Goal: Task Accomplishment & Management: Manage account settings

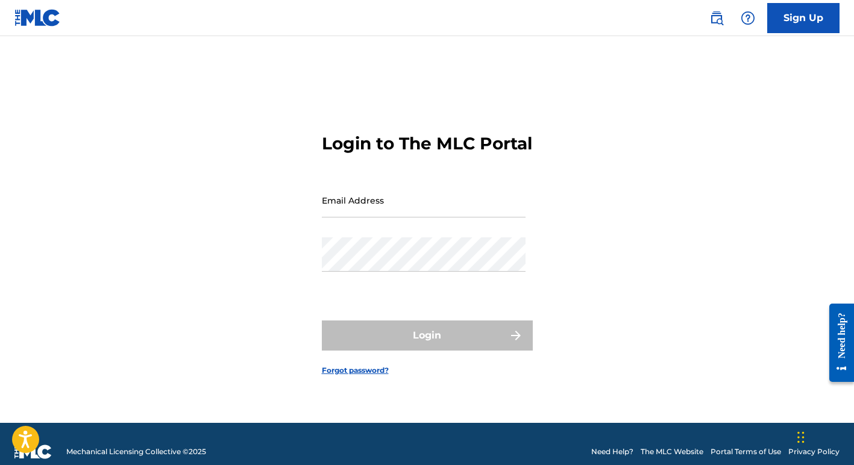
type input "[EMAIL_ADDRESS][DOMAIN_NAME]"
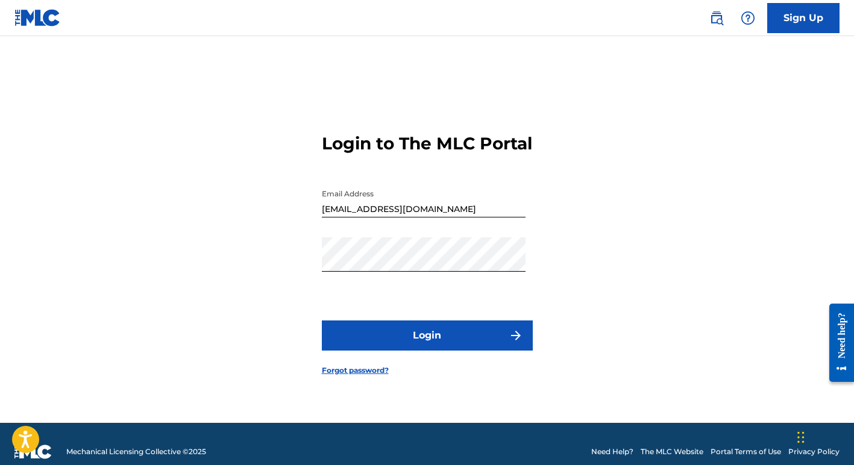
click at [404, 346] on div "Login" at bounding box center [427, 336] width 211 height 30
click at [437, 344] on button "Login" at bounding box center [427, 336] width 211 height 30
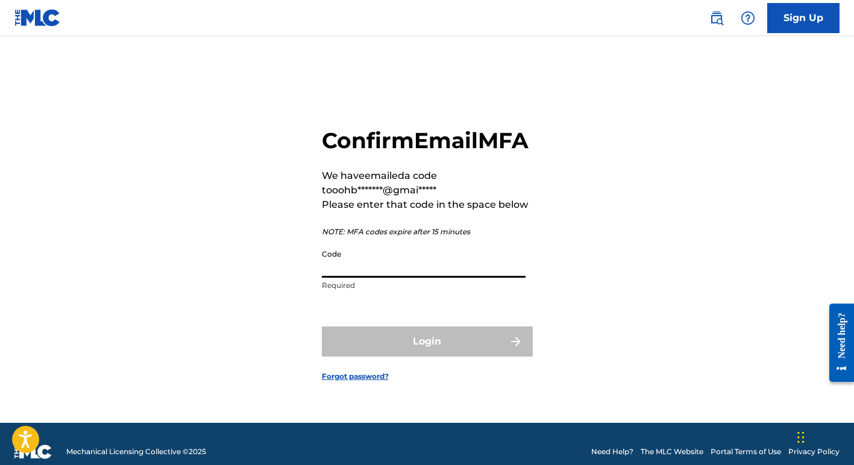
click at [396, 277] on input "Code" at bounding box center [424, 261] width 204 height 34
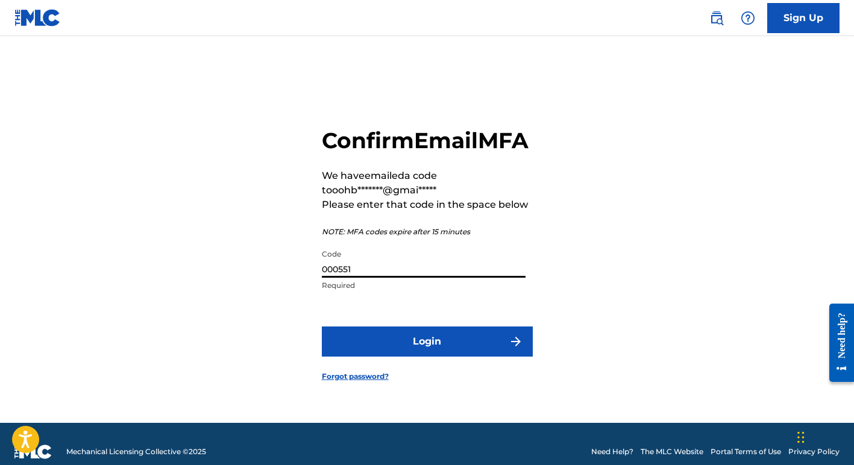
type input "000551"
click at [432, 351] on button "Login" at bounding box center [427, 342] width 211 height 30
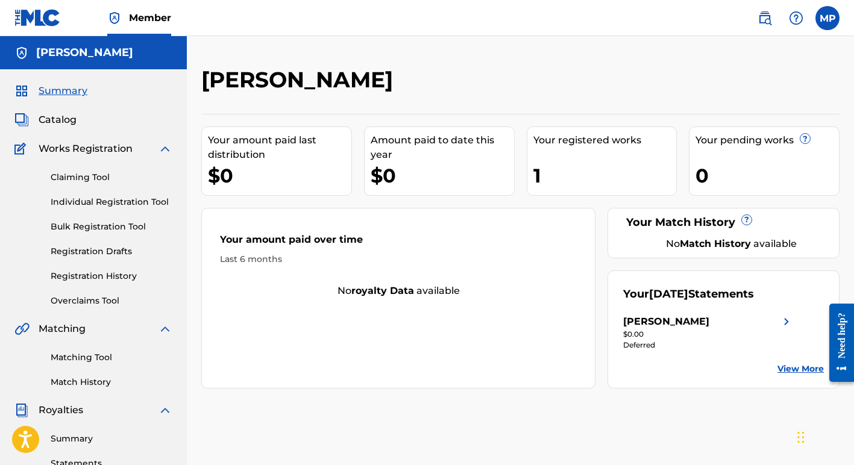
click at [784, 318] on img at bounding box center [786, 322] width 14 height 14
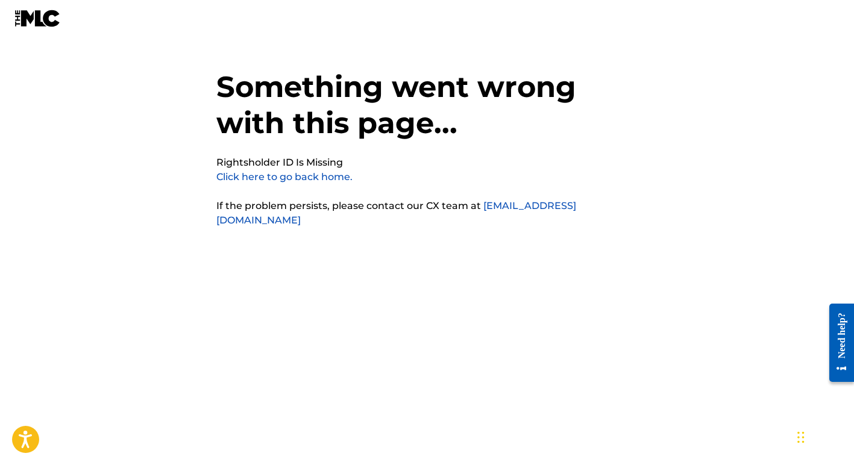
click at [296, 176] on link "Click here to go back home." at bounding box center [284, 176] width 136 height 11
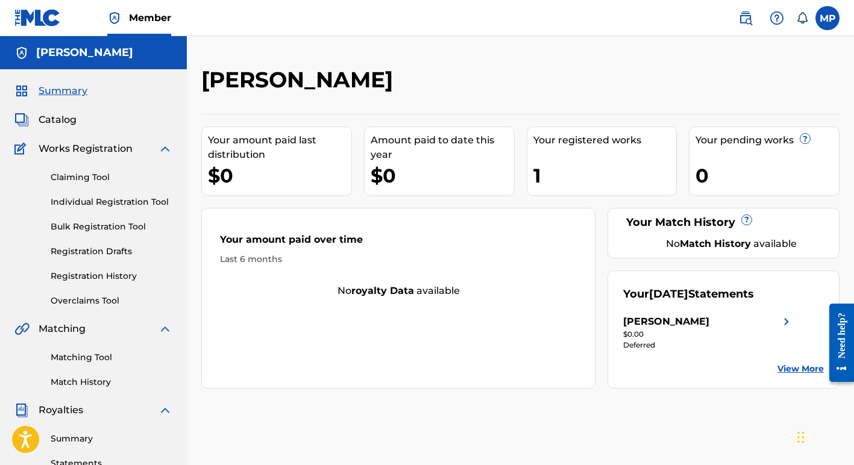
click at [782, 318] on img at bounding box center [786, 322] width 14 height 14
click at [801, 368] on link "View More" at bounding box center [801, 369] width 46 height 13
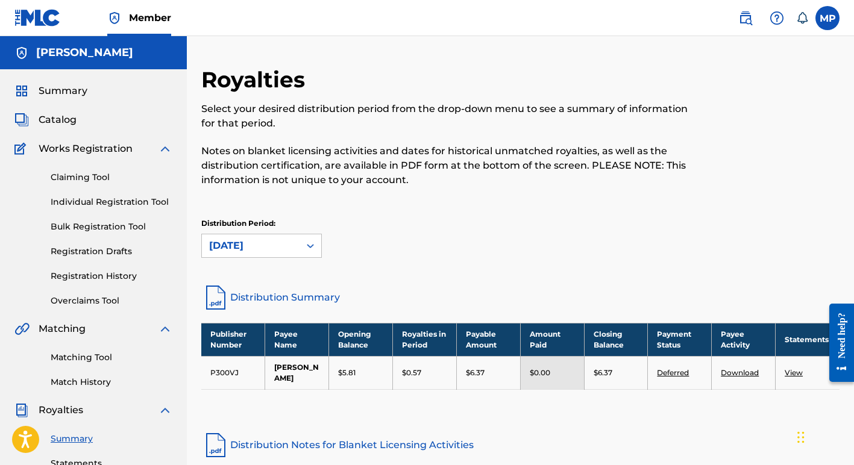
click at [677, 371] on link "Deferred" at bounding box center [673, 372] width 32 height 9
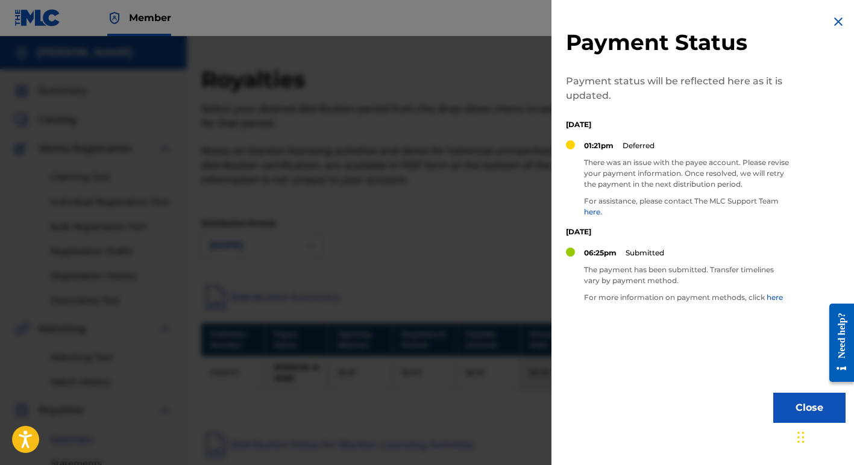
click at [793, 412] on button "Close" at bounding box center [809, 408] width 72 height 30
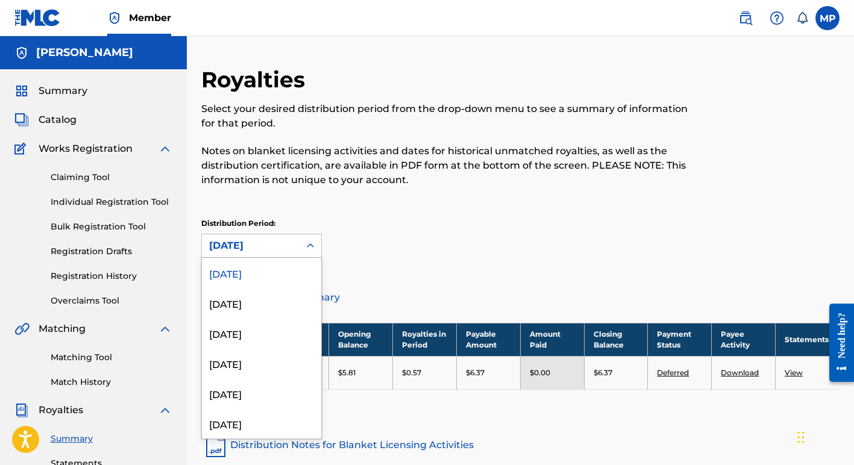
click at [312, 247] on icon at bounding box center [310, 246] width 12 height 12
click at [251, 304] on div "July 2025" at bounding box center [261, 303] width 119 height 30
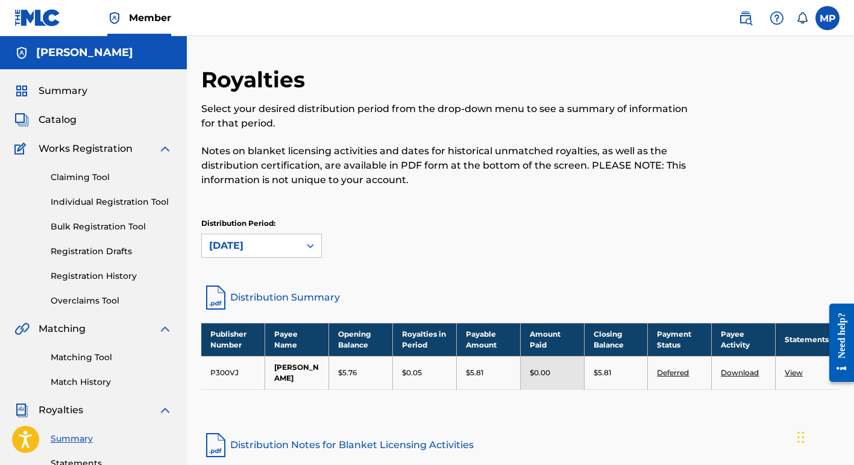
click at [79, 226] on link "Bulk Registration Tool" at bounding box center [112, 227] width 122 height 13
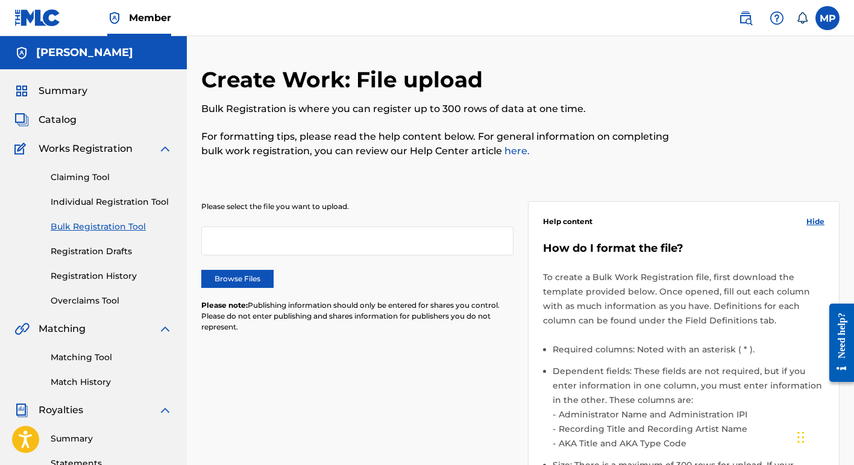
click at [221, 279] on label "Browse Files" at bounding box center [237, 279] width 72 height 18
click at [0, 0] on input "Browse Files" at bounding box center [0, 0] width 0 height 0
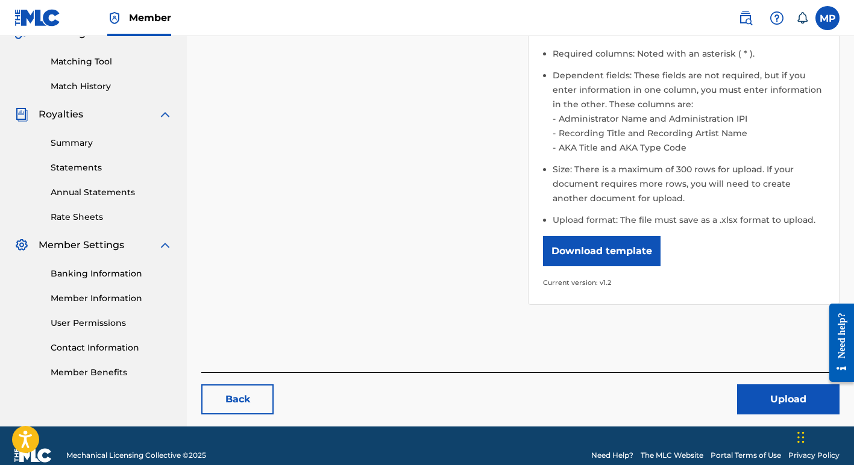
scroll to position [315, 0]
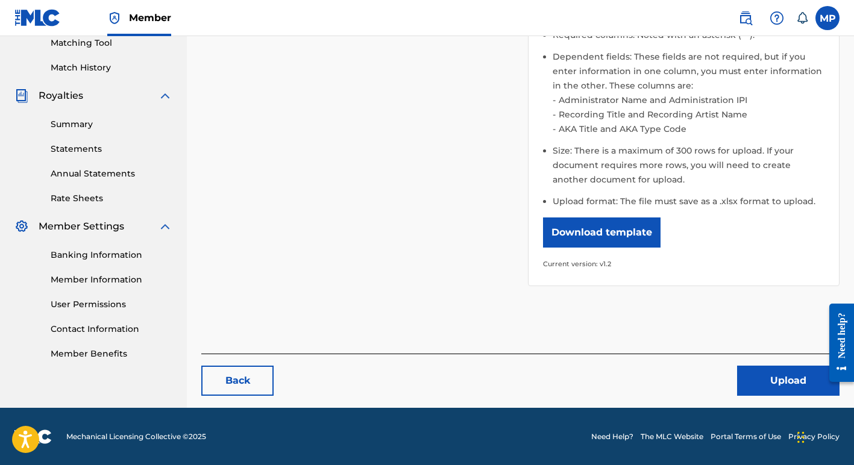
click at [779, 377] on button "Upload" at bounding box center [788, 381] width 102 height 30
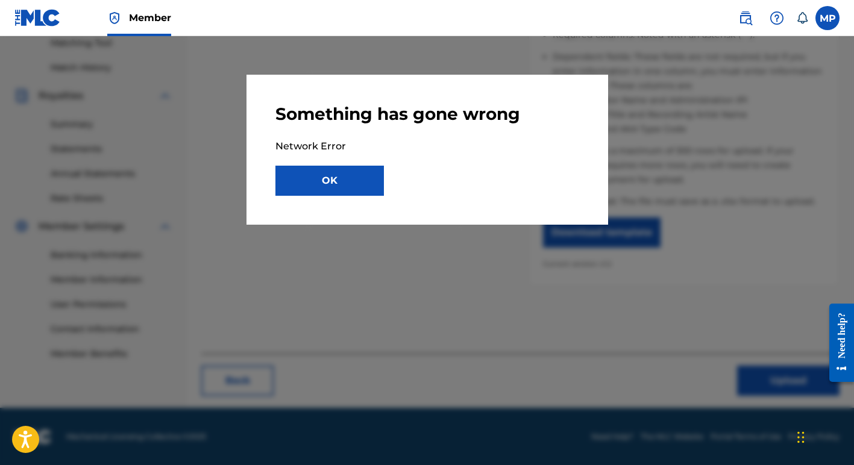
click at [332, 180] on button "OK" at bounding box center [329, 181] width 109 height 30
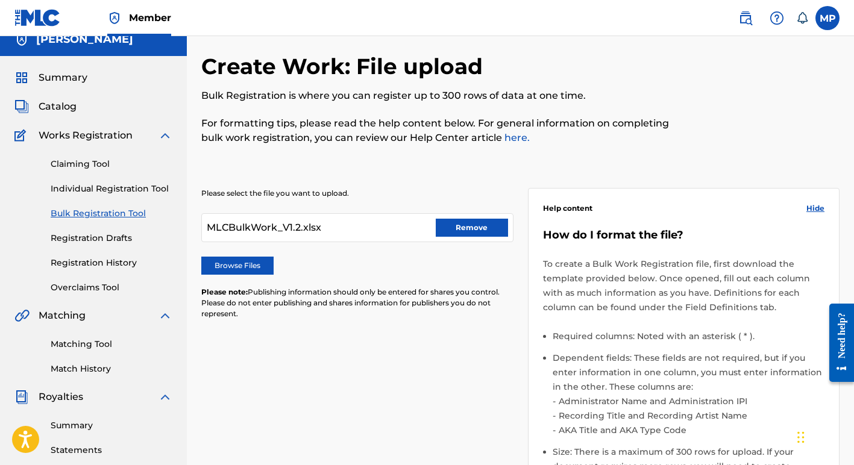
scroll to position [0, 0]
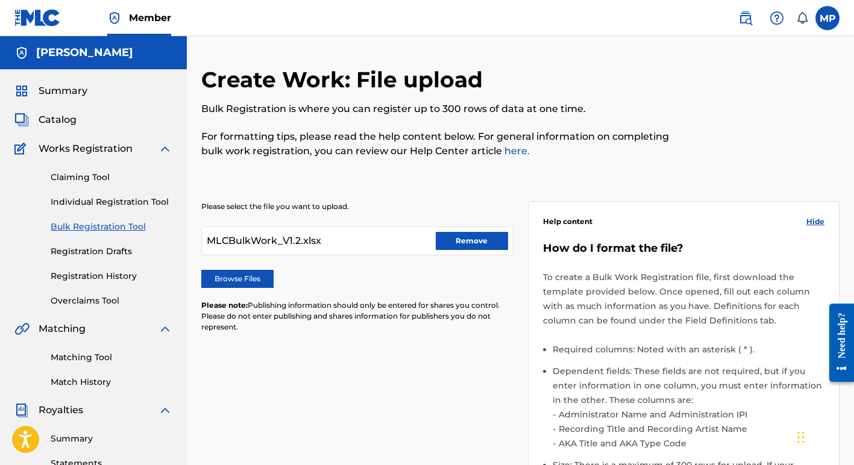
click at [461, 240] on button "Remove" at bounding box center [472, 241] width 72 height 18
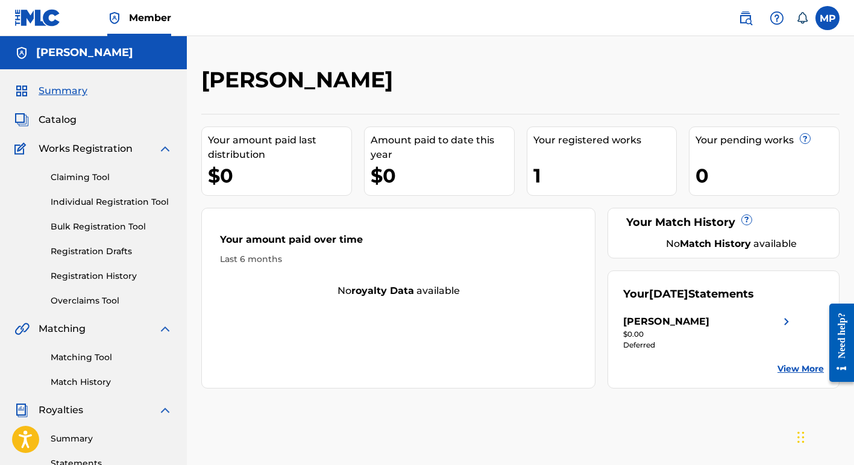
click at [78, 225] on link "Bulk Registration Tool" at bounding box center [112, 227] width 122 height 13
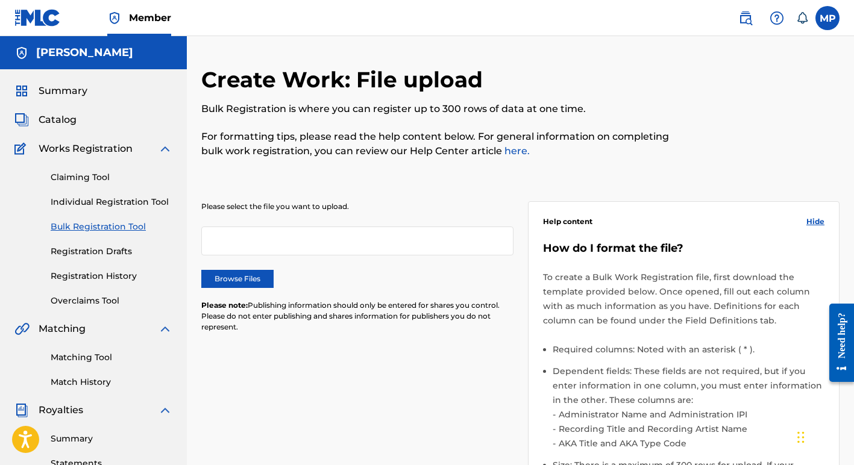
click at [227, 280] on label "Browse Files" at bounding box center [237, 279] width 72 height 18
click at [0, 0] on input "Browse Files" at bounding box center [0, 0] width 0 height 0
click at [225, 278] on label "Browse Files" at bounding box center [237, 279] width 72 height 18
click at [0, 0] on input "Browse Files" at bounding box center [0, 0] width 0 height 0
click at [236, 275] on label "Browse Files" at bounding box center [237, 279] width 72 height 18
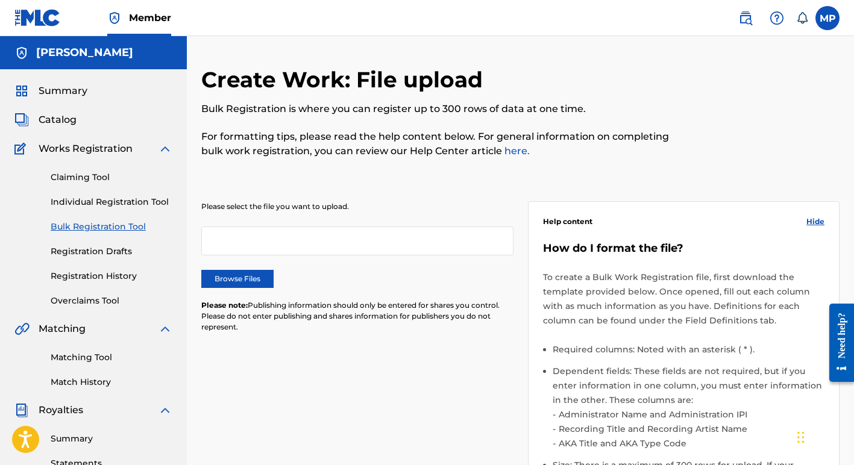
click at [0, 0] on input "Browse Files" at bounding box center [0, 0] width 0 height 0
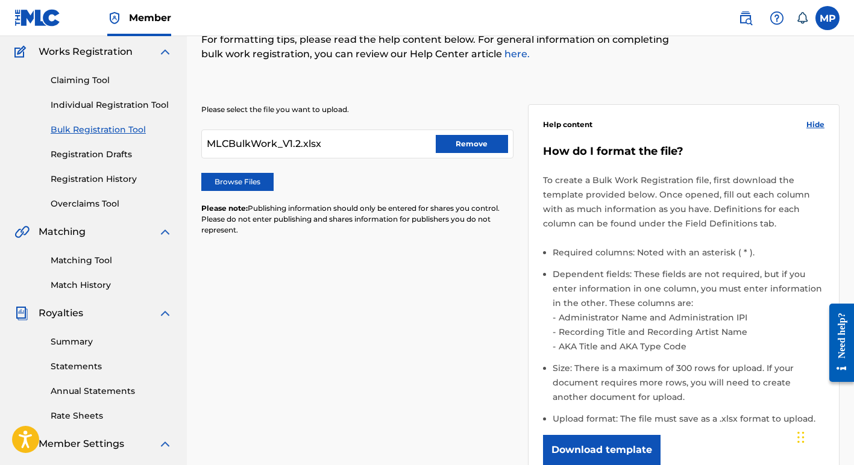
scroll to position [315, 0]
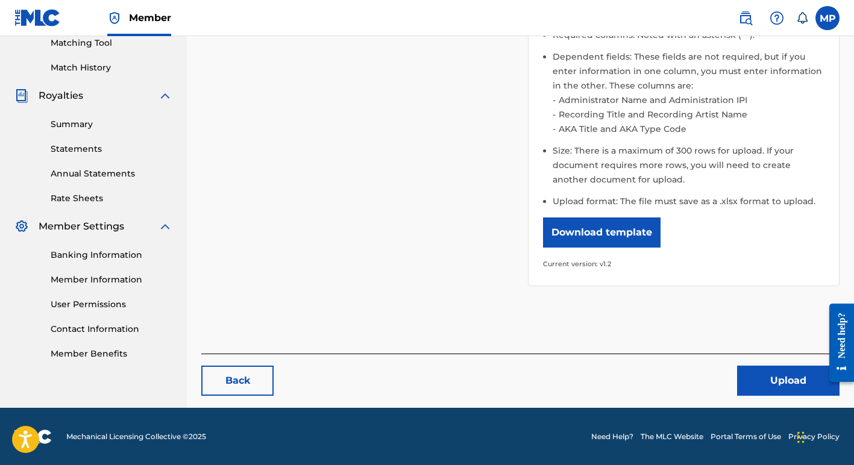
click at [784, 379] on button "Upload" at bounding box center [788, 381] width 102 height 30
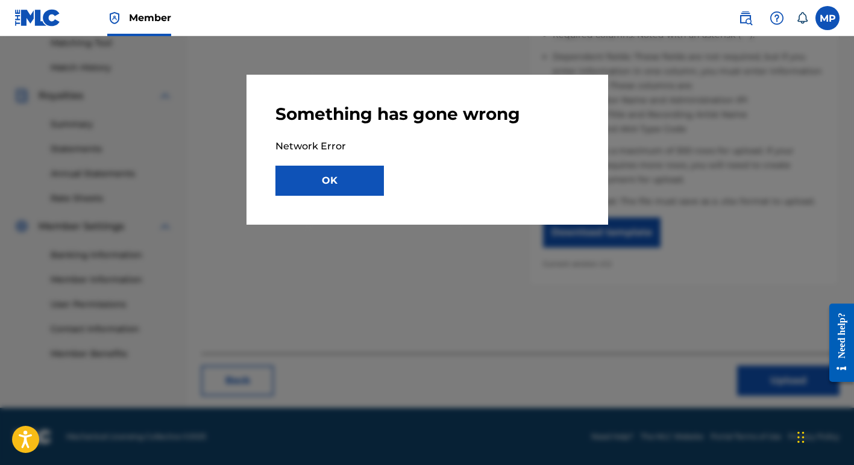
click at [332, 184] on button "OK" at bounding box center [329, 181] width 109 height 30
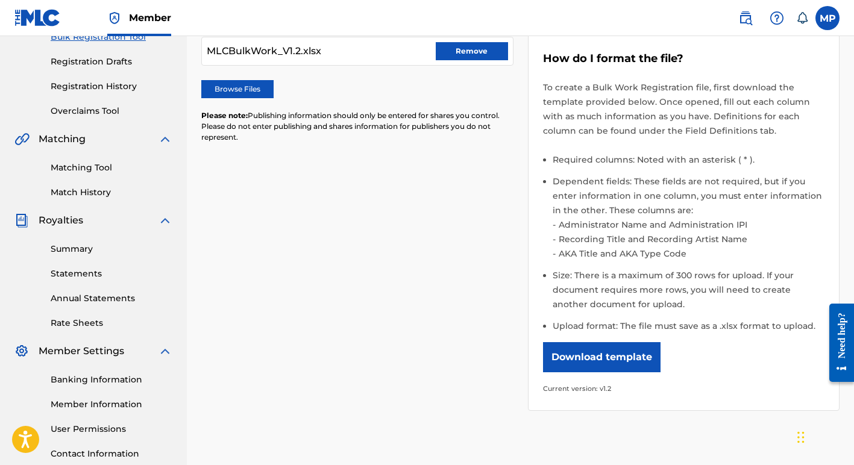
scroll to position [191, 0]
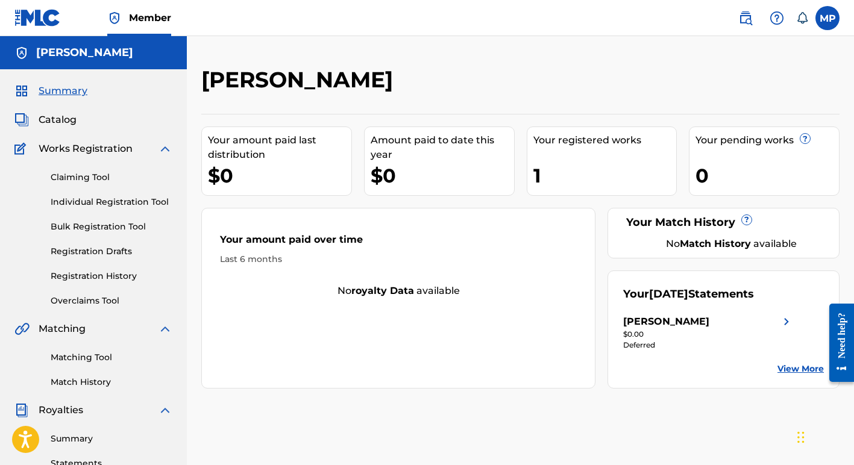
click at [80, 226] on link "Bulk Registration Tool" at bounding box center [112, 227] width 122 height 13
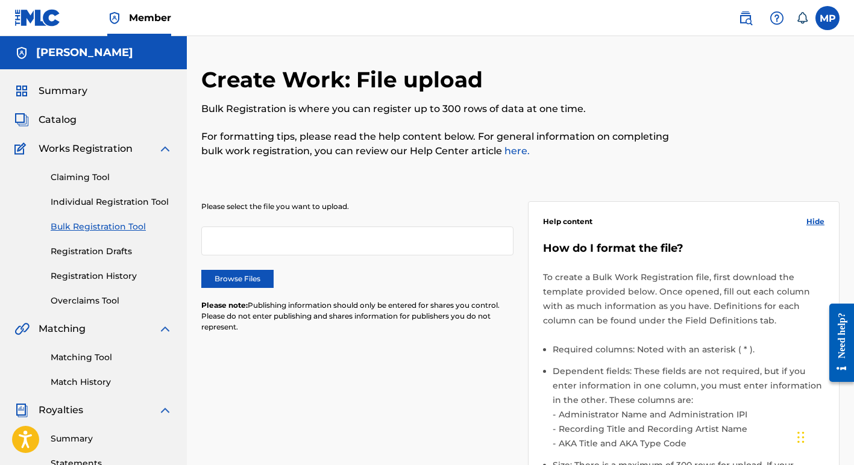
click at [328, 243] on div at bounding box center [357, 241] width 312 height 29
click at [224, 278] on label "Browse Files" at bounding box center [237, 279] width 72 height 18
click at [0, 0] on input "Browse Files" at bounding box center [0, 0] width 0 height 0
click at [234, 279] on label "Browse Files" at bounding box center [237, 279] width 72 height 18
click at [0, 0] on input "Browse Files" at bounding box center [0, 0] width 0 height 0
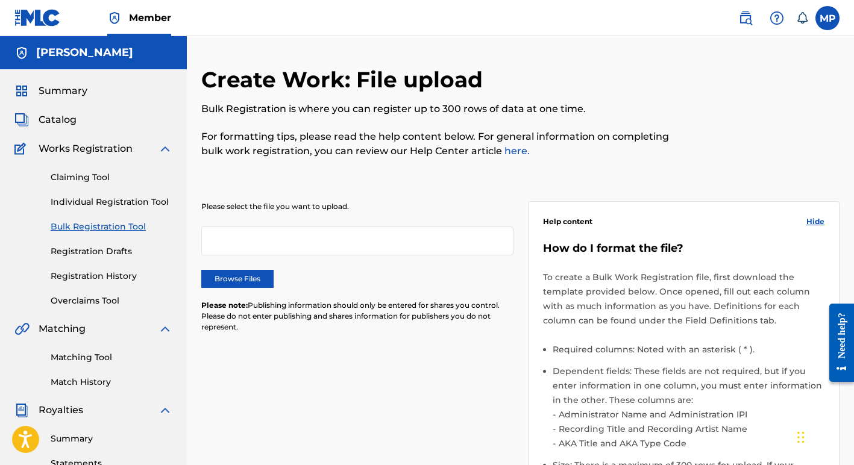
click at [502, 150] on link "here." at bounding box center [516, 150] width 28 height 11
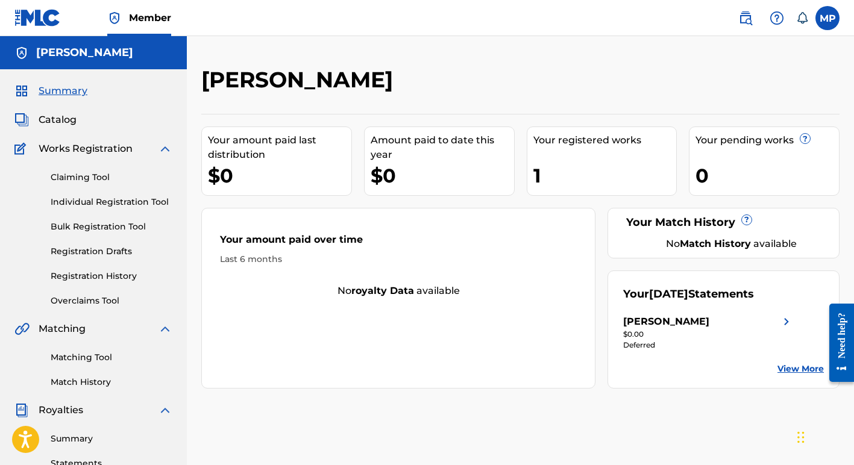
click at [825, 18] on label at bounding box center [828, 18] width 24 height 24
click at [828, 18] on input "MP [PERSON_NAME] [EMAIL_ADDRESS][DOMAIN_NAME] Notification Preferences Profile …" at bounding box center [828, 18] width 0 height 0
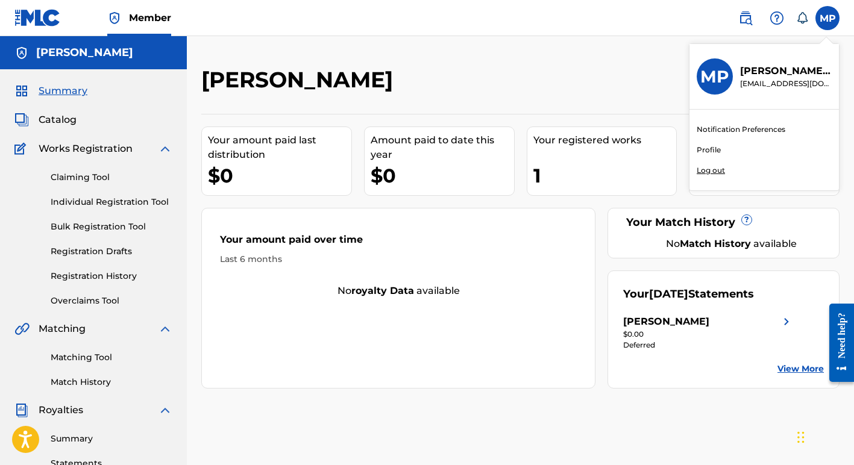
click at [707, 148] on link "Profile" at bounding box center [709, 150] width 24 height 11
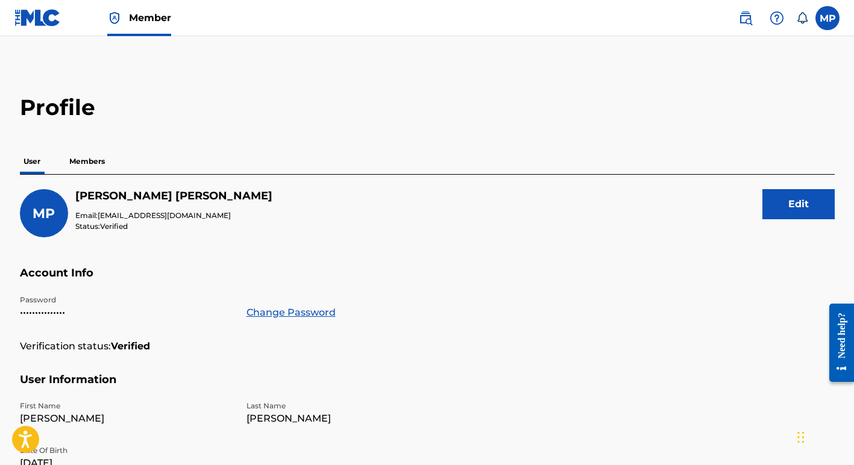
click at [71, 310] on p "•••••••••••••••" at bounding box center [126, 313] width 212 height 14
click at [265, 313] on link "Change Password" at bounding box center [291, 313] width 89 height 14
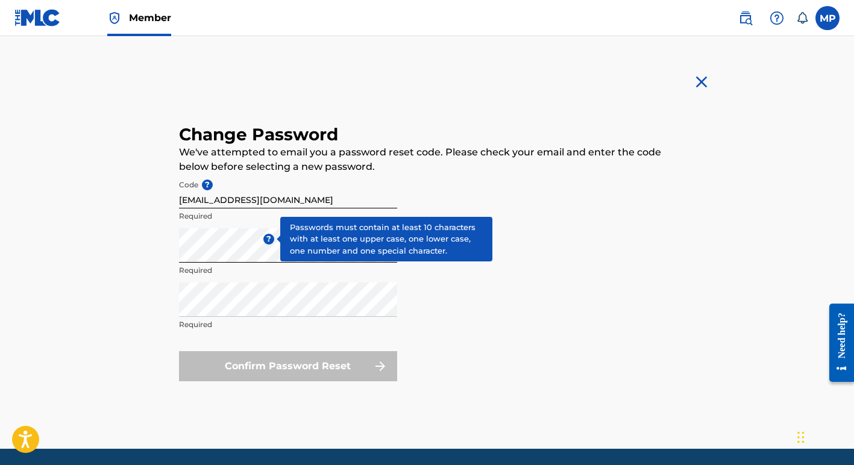
click at [269, 238] on span "?" at bounding box center [268, 239] width 11 height 11
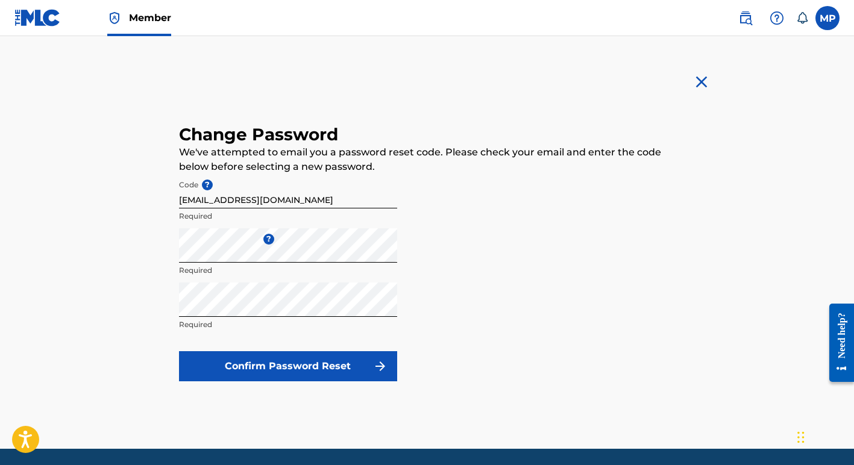
click at [200, 360] on button "Confirm Password Reset" at bounding box center [288, 366] width 218 height 30
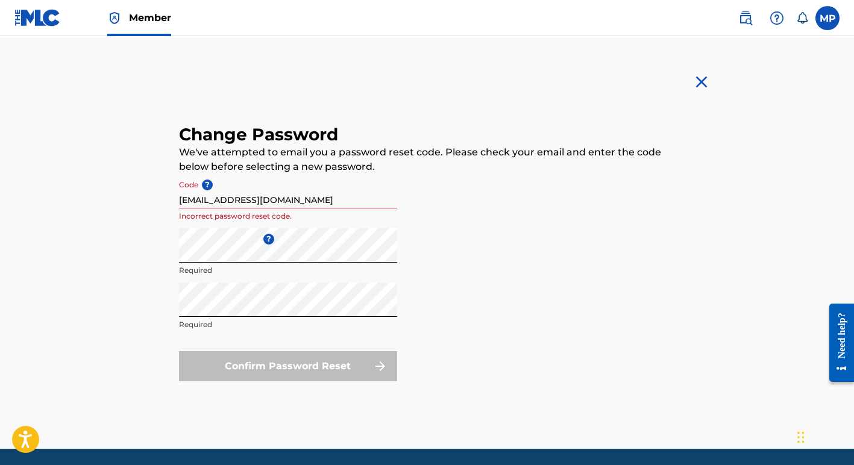
click at [180, 200] on input "[EMAIL_ADDRESS][DOMAIN_NAME]" at bounding box center [288, 191] width 218 height 34
drag, startPoint x: 286, startPoint y: 200, endPoint x: 146, endPoint y: 194, distance: 140.0
click at [146, 194] on main "Change Password We've attempted to email you a password reset code. Please chec…" at bounding box center [427, 242] width 598 height 413
paste input "08975bdef71aafa2ceb4ae2babedb7ad"
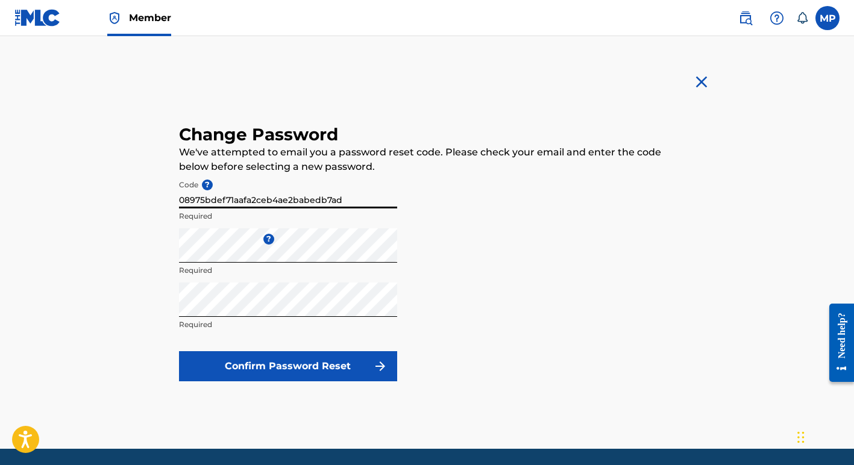
type input "08975bdef71aafa2ceb4ae2babedb7ad"
click at [239, 368] on button "Confirm Password Reset" at bounding box center [288, 366] width 218 height 30
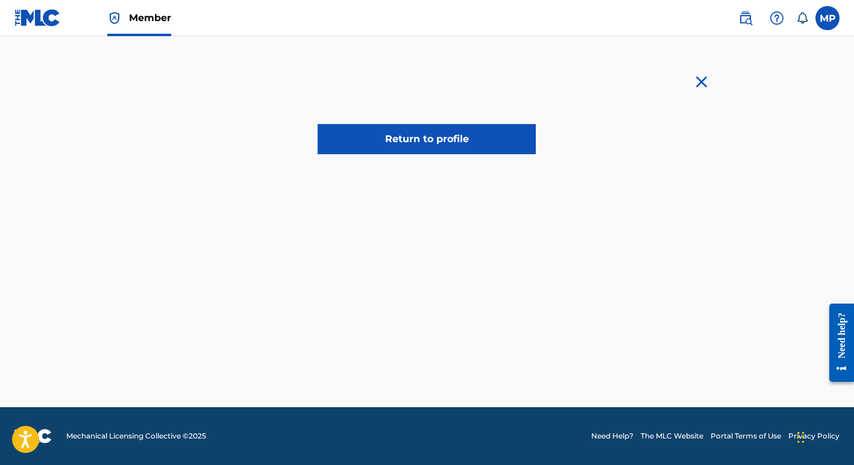
click at [377, 144] on link "Return to profile" at bounding box center [427, 139] width 218 height 30
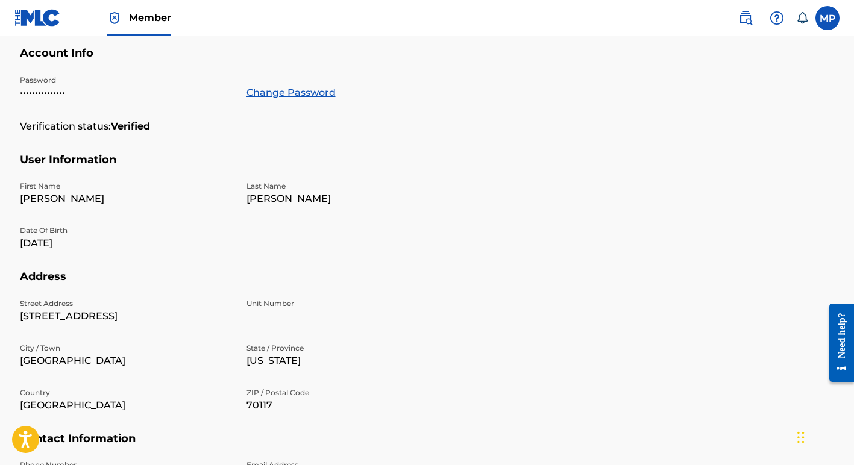
scroll to position [224, 0]
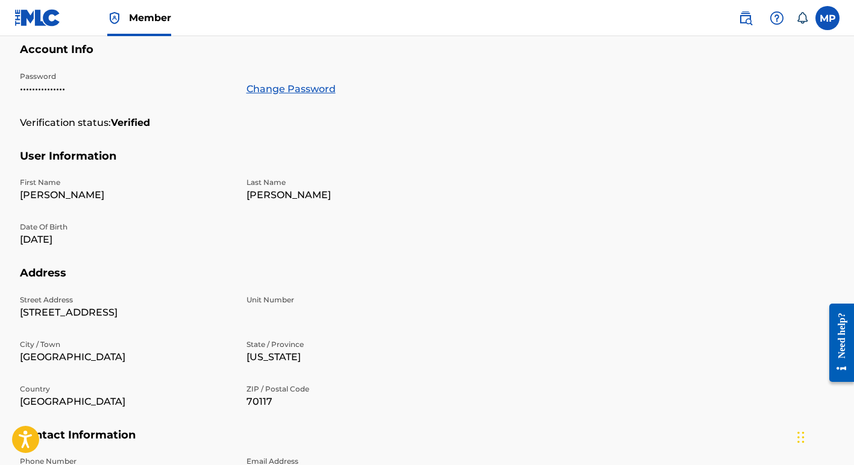
click at [46, 241] on p "[DATE]" at bounding box center [126, 240] width 212 height 14
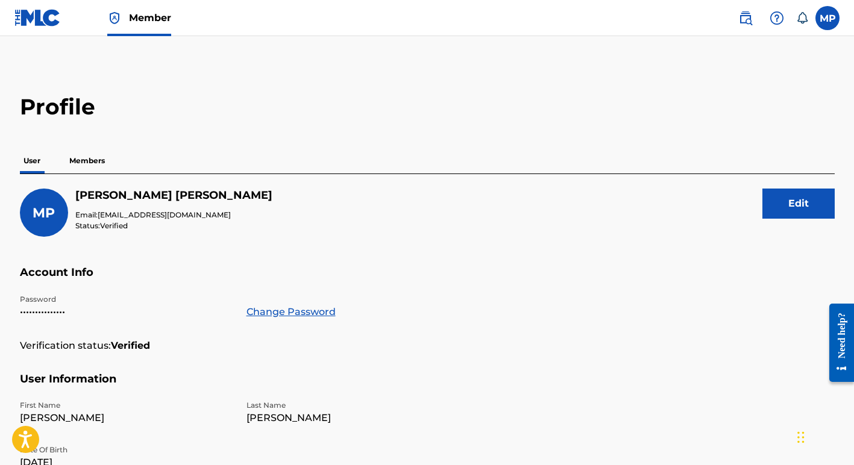
scroll to position [0, 0]
click at [804, 209] on button "Edit" at bounding box center [799, 204] width 72 height 30
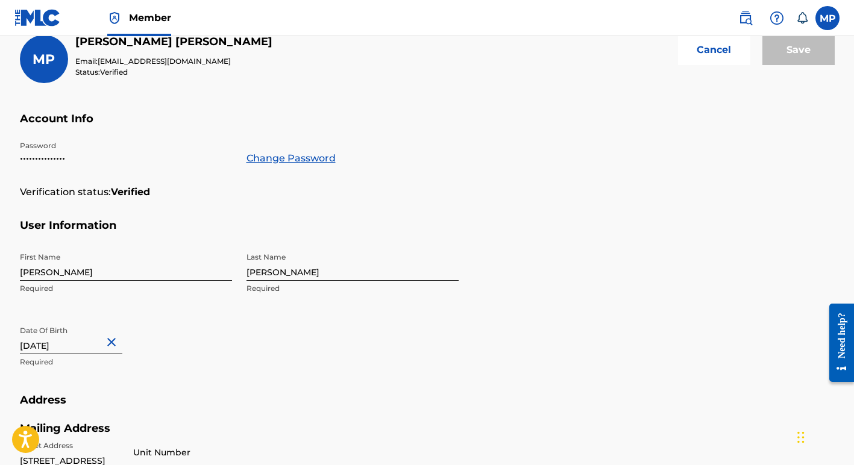
scroll to position [159, 0]
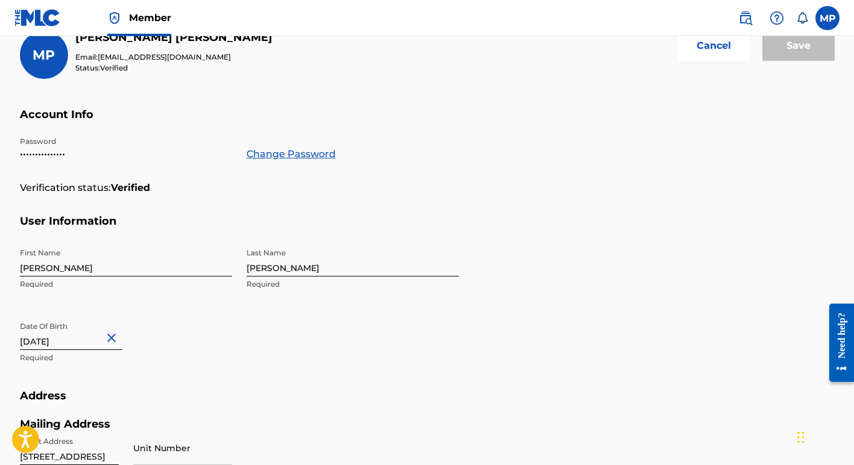
click at [105, 336] on button "Close" at bounding box center [113, 338] width 18 height 37
type input "[DATE]"
click button "Cancel" at bounding box center [714, 46] width 72 height 30
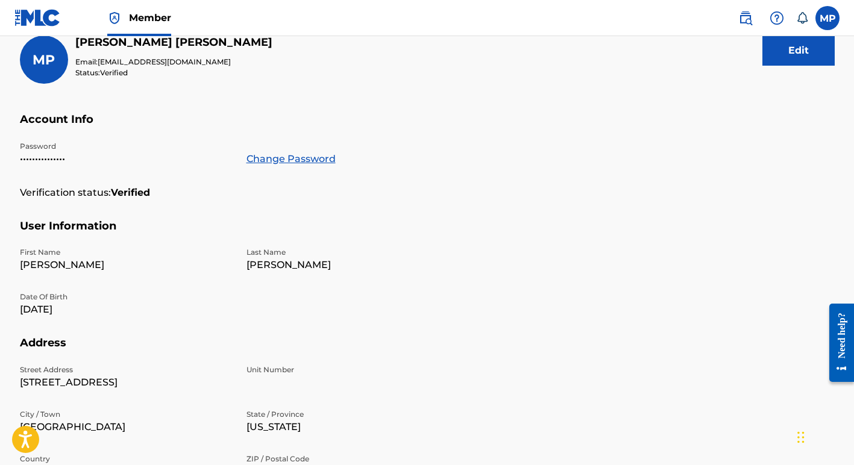
scroll to position [0, 0]
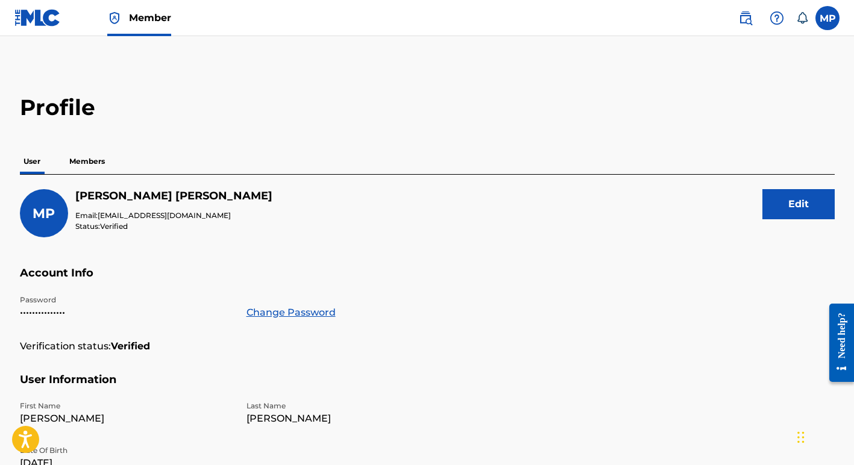
click at [802, 204] on button "Edit" at bounding box center [799, 204] width 72 height 30
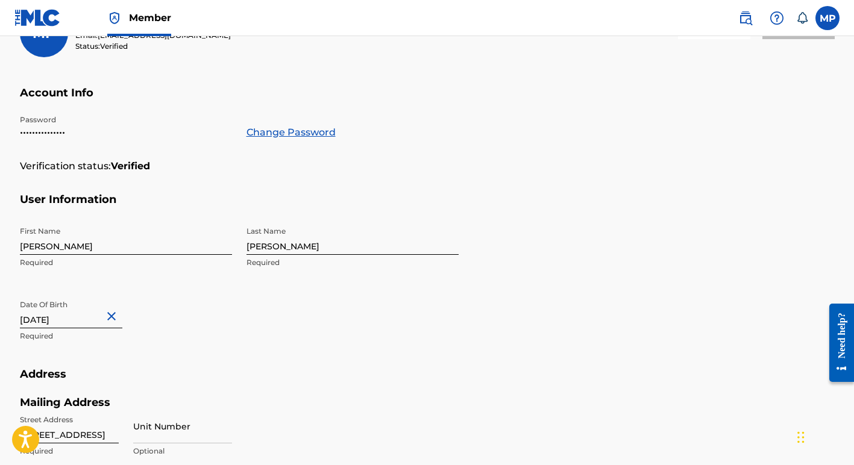
scroll to position [183, 0]
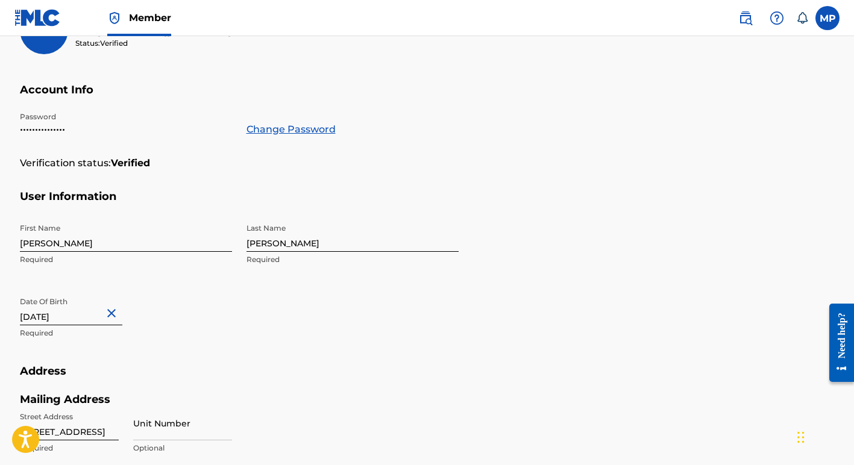
click at [105, 310] on button "Close" at bounding box center [113, 313] width 18 height 37
type input "[DATE]"
click button "Cancel" at bounding box center [714, 21] width 72 height 30
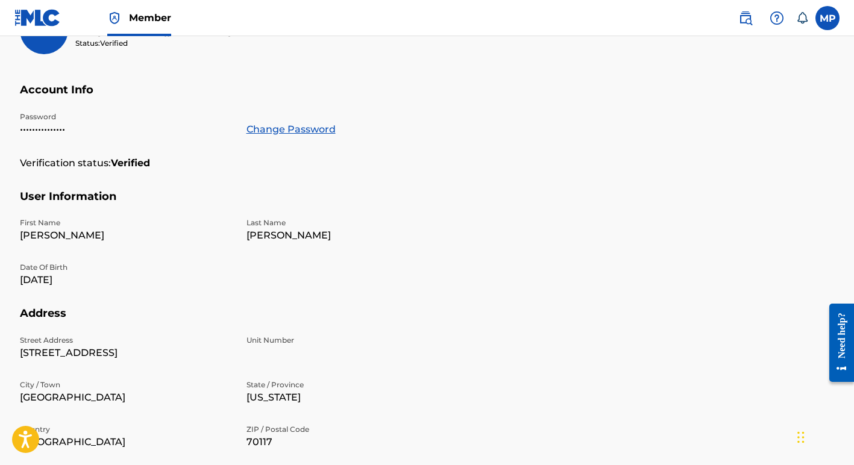
scroll to position [0, 0]
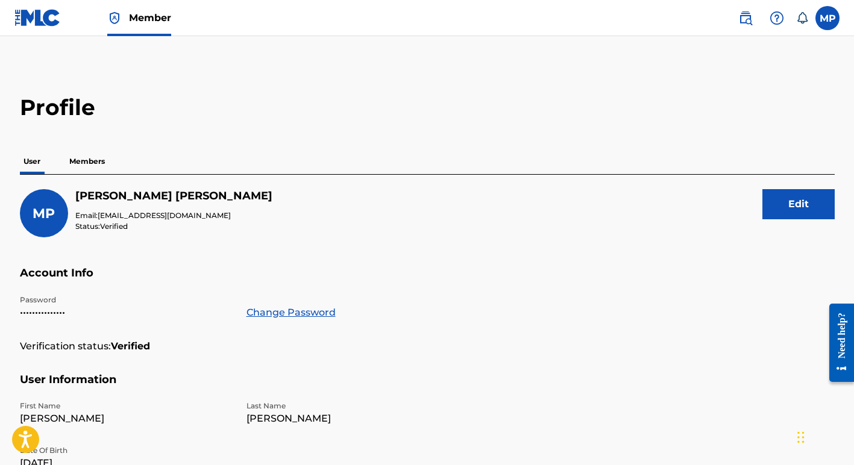
click at [793, 204] on button "Edit" at bounding box center [799, 204] width 72 height 30
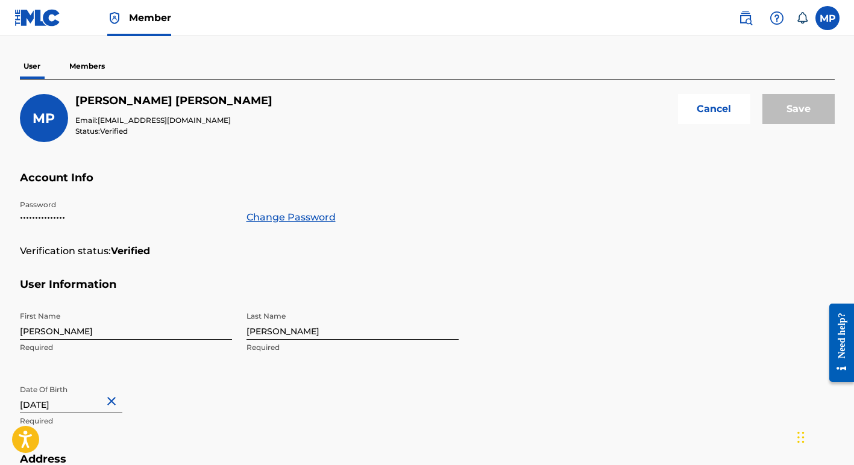
scroll to position [98, 0]
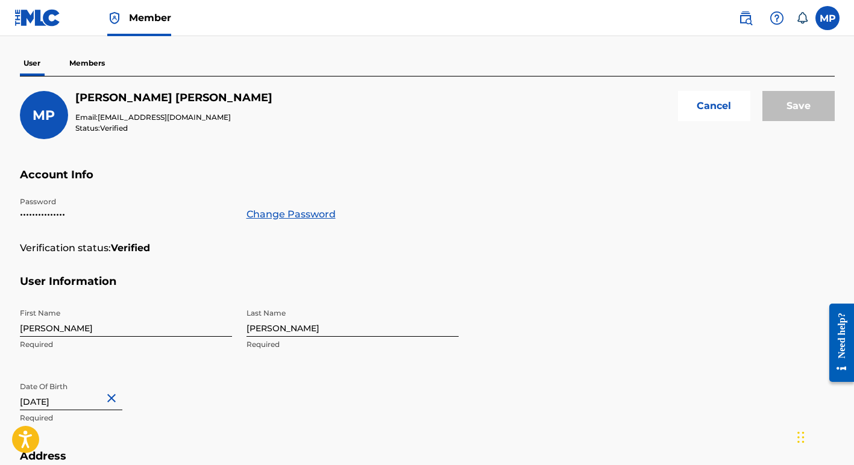
click at [57, 329] on input "[PERSON_NAME]" at bounding box center [126, 320] width 212 height 34
type input "[GEOGRAPHIC_DATA]"
type input "LA"
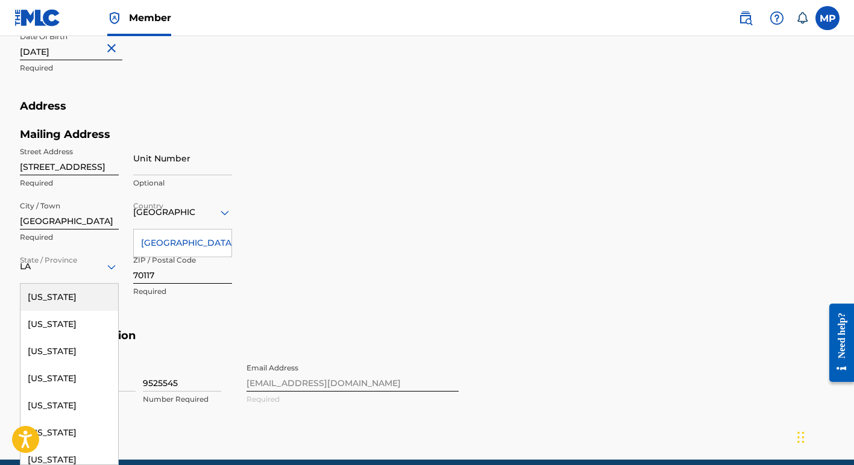
click at [399, 263] on div "Mailing Address Street Address [STREET_ADDRESS][GEOGRAPHIC_DATA] Unit Number Op…" at bounding box center [239, 229] width 439 height 202
click at [202, 415] on div "Phone Number [GEOGRAPHIC_DATA], [GEOGRAPHIC_DATA] +1 Country Required 504 Area …" at bounding box center [239, 394] width 439 height 74
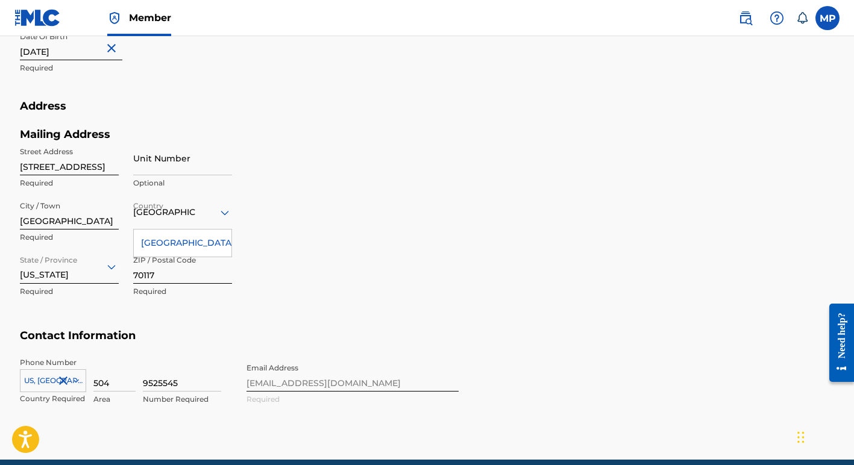
click at [109, 265] on icon at bounding box center [111, 267] width 8 height 5
click at [224, 212] on icon at bounding box center [225, 213] width 14 height 14
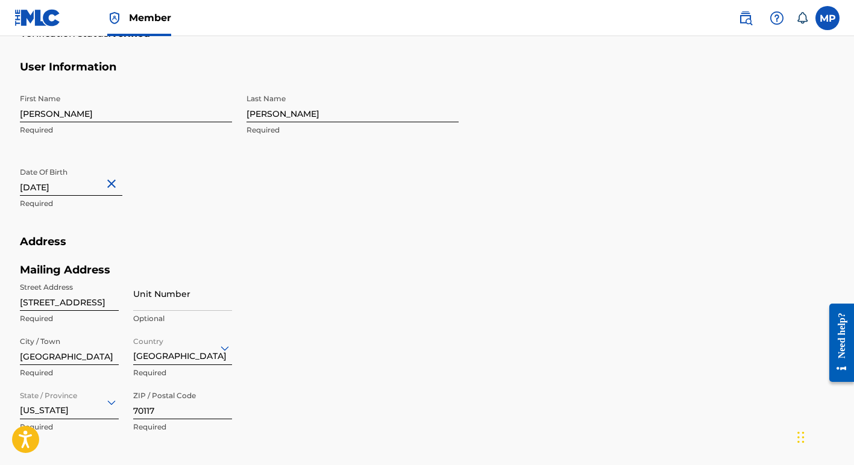
scroll to position [308, 0]
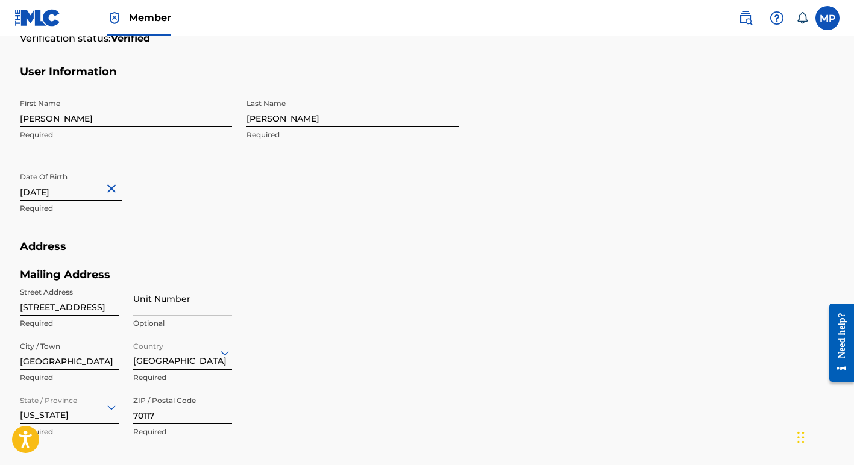
click at [105, 189] on button "Close" at bounding box center [113, 188] width 18 height 37
type input "[DATE]"
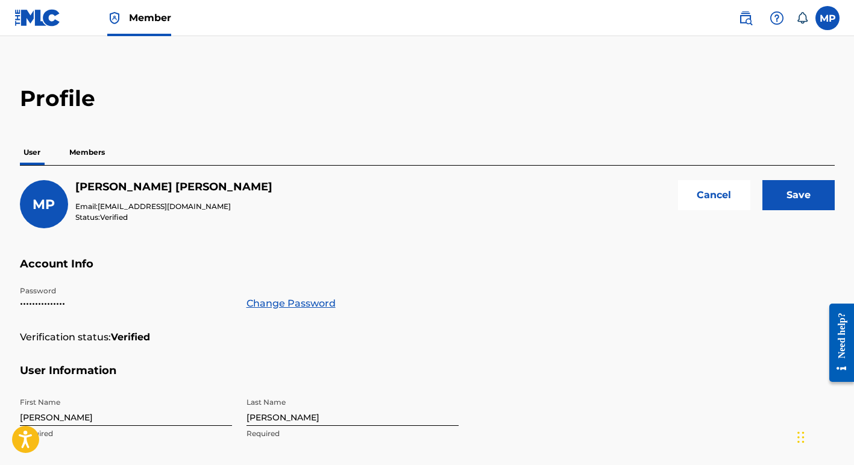
scroll to position [0, 0]
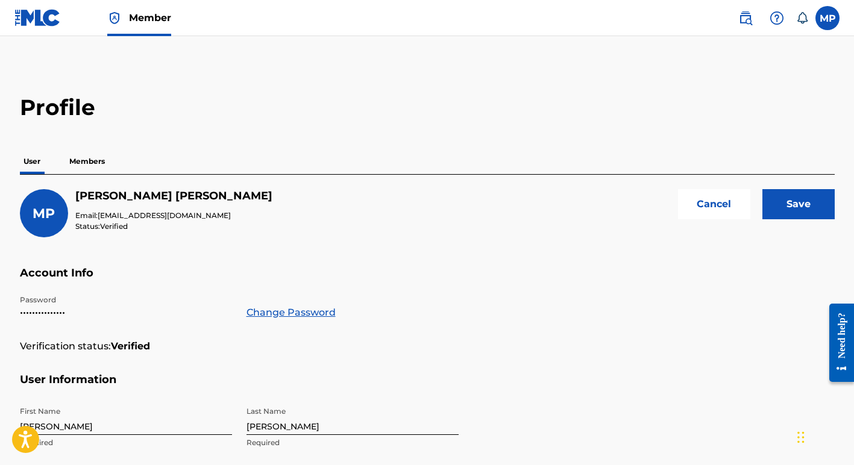
click at [789, 209] on input "Save" at bounding box center [799, 204] width 72 height 30
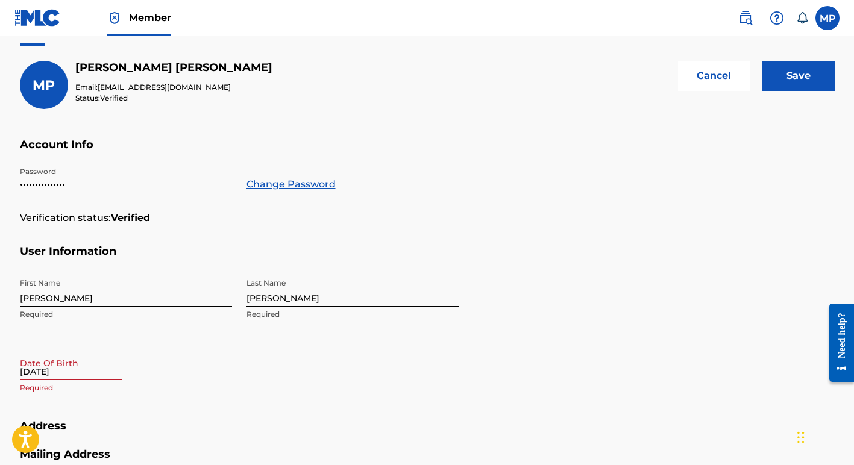
scroll to position [130, 0]
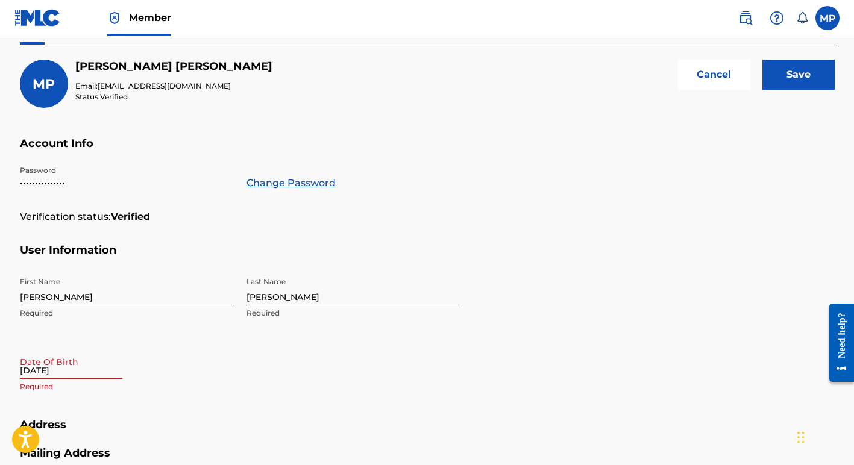
click at [796, 74] on input "Save" at bounding box center [799, 75] width 72 height 30
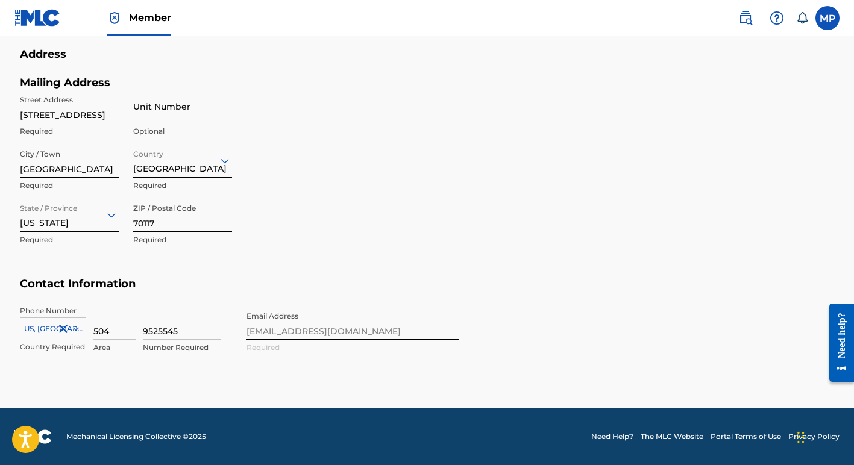
scroll to position [552, 0]
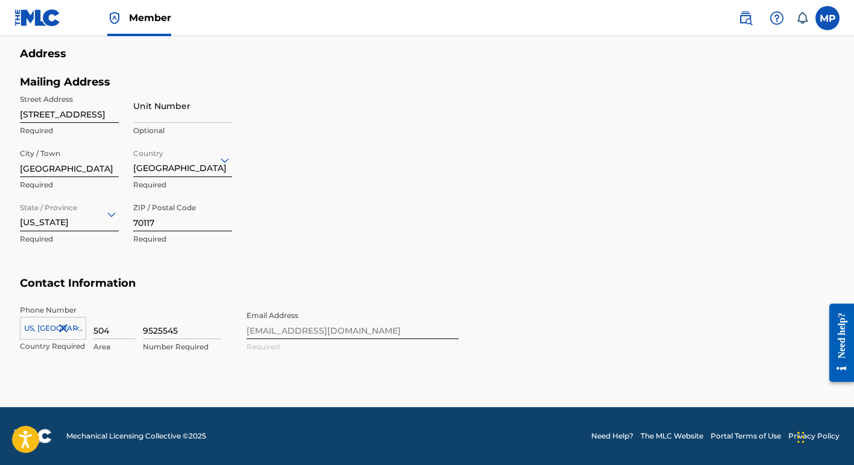
click at [73, 328] on div "US, [GEOGRAPHIC_DATA] +1" at bounding box center [53, 326] width 66 height 18
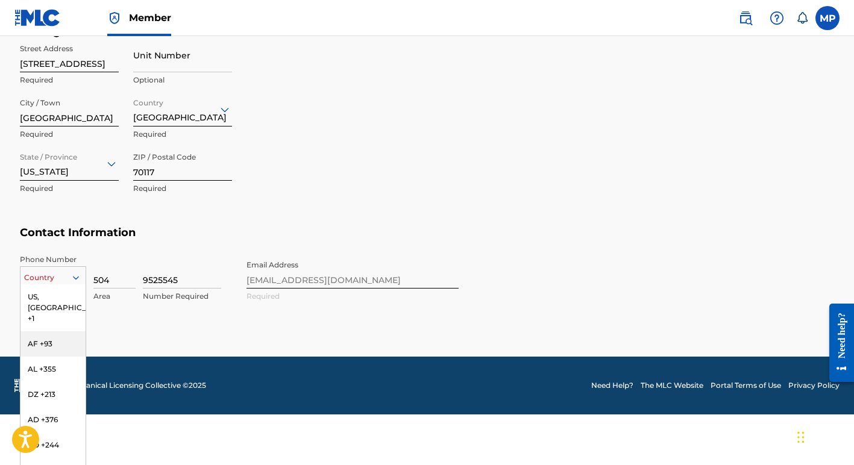
click at [80, 285] on div "AF +93, 2 of 216. 216 results available. Use Up and Down to choose options, pre…" at bounding box center [53, 275] width 66 height 18
click at [49, 295] on div "US, [GEOGRAPHIC_DATA] +1" at bounding box center [52, 308] width 65 height 47
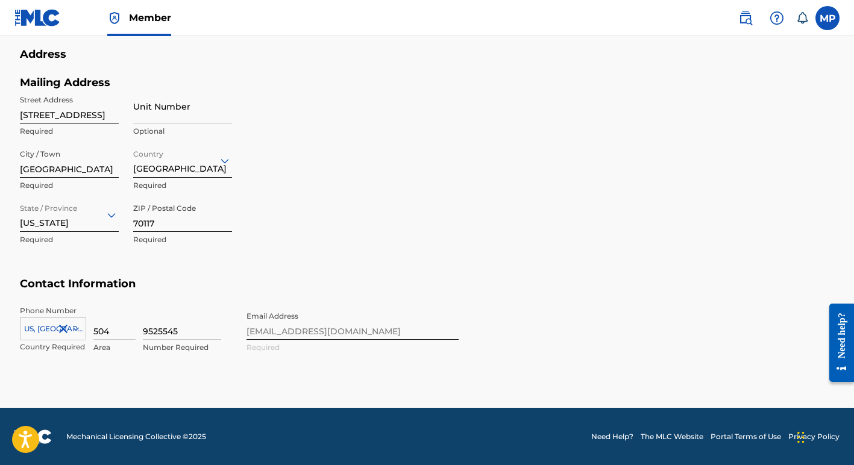
click at [157, 329] on input "9525545" at bounding box center [182, 323] width 78 height 34
type input "9525545"
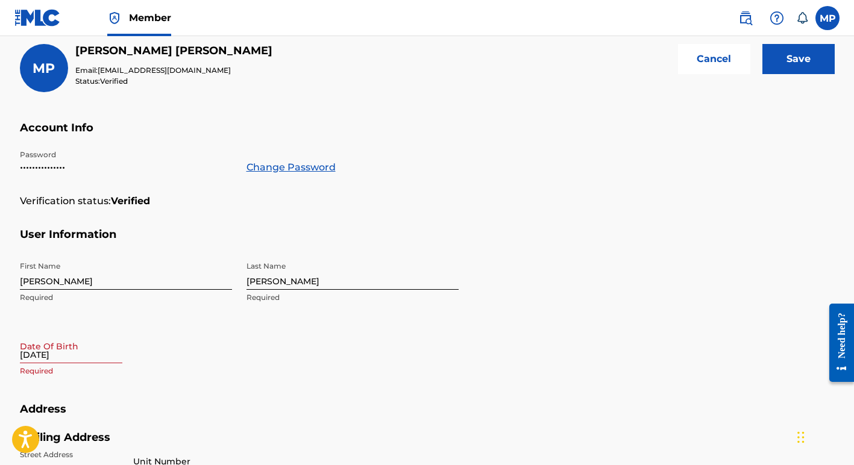
scroll to position [133, 0]
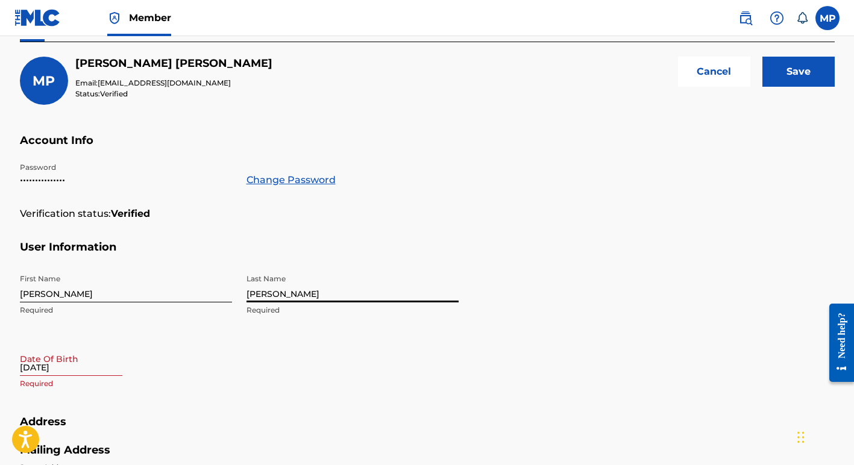
click at [275, 294] on input "[PERSON_NAME]" at bounding box center [353, 285] width 212 height 34
click at [233, 390] on div "First Name [PERSON_NAME] Required Last Name [PERSON_NAME] Required Date Of Birt…" at bounding box center [239, 341] width 439 height 147
click at [802, 70] on input "Save" at bounding box center [799, 72] width 72 height 30
click at [801, 72] on input "Save" at bounding box center [799, 72] width 72 height 30
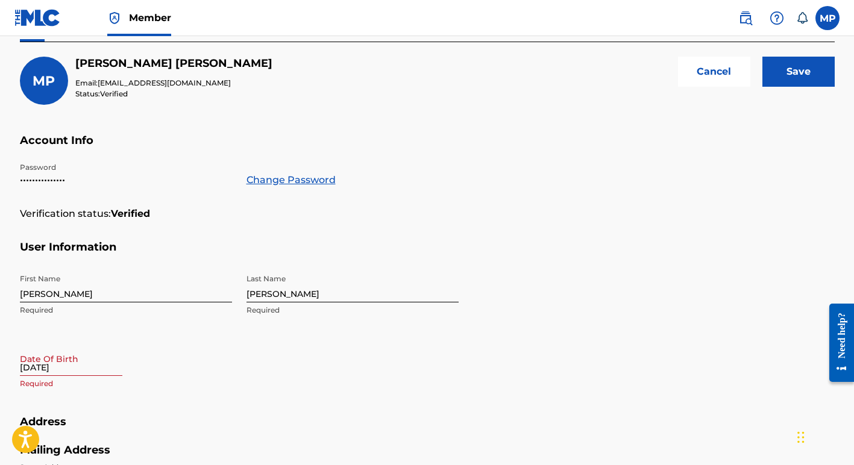
click at [801, 72] on input "Save" at bounding box center [799, 72] width 72 height 30
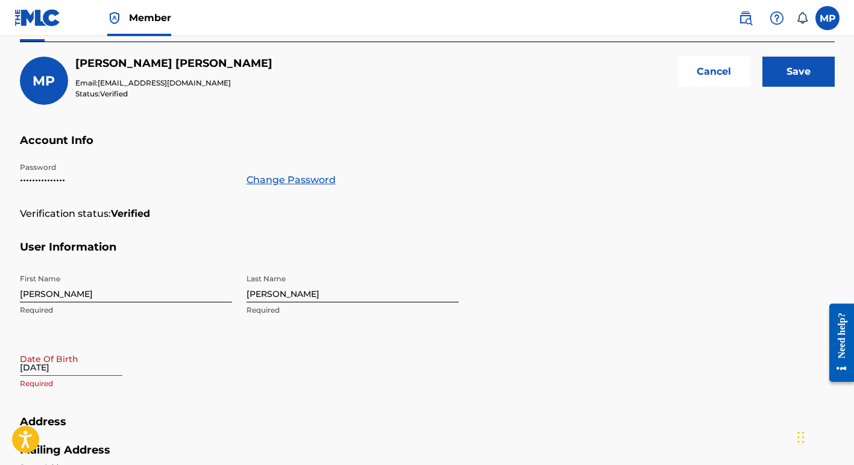
click at [801, 72] on input "Save" at bounding box center [799, 72] width 72 height 30
click at [763, 57] on input "Save" at bounding box center [799, 72] width 72 height 30
select select "7"
select select "2025"
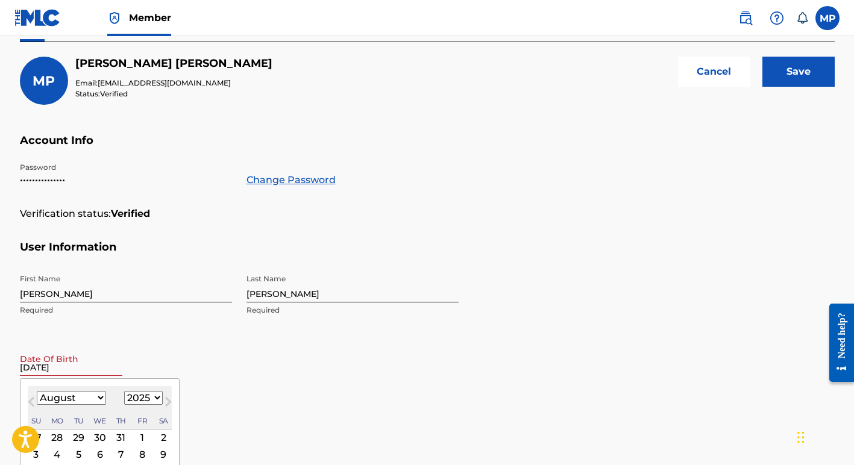
click at [102, 368] on input "[DATE]" at bounding box center [71, 359] width 102 height 34
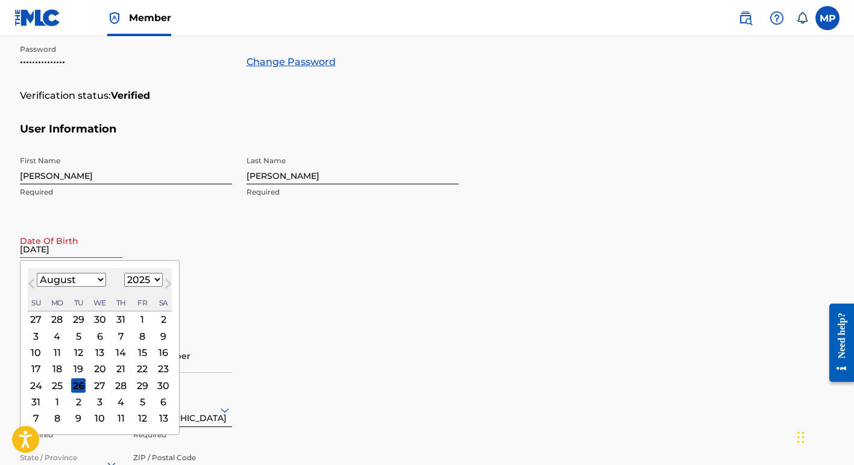
scroll to position [251, 0]
click at [100, 277] on select "January February March April May June July August September October November De…" at bounding box center [71, 279] width 69 height 14
select select "8"
click at [37, 272] on select "January February March April May June July August September October November De…" at bounding box center [71, 279] width 69 height 14
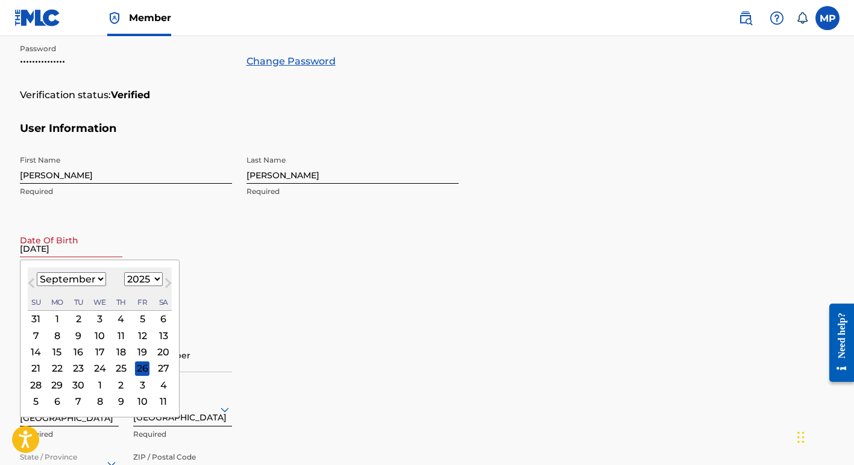
click at [77, 336] on div "9" at bounding box center [78, 336] width 14 height 14
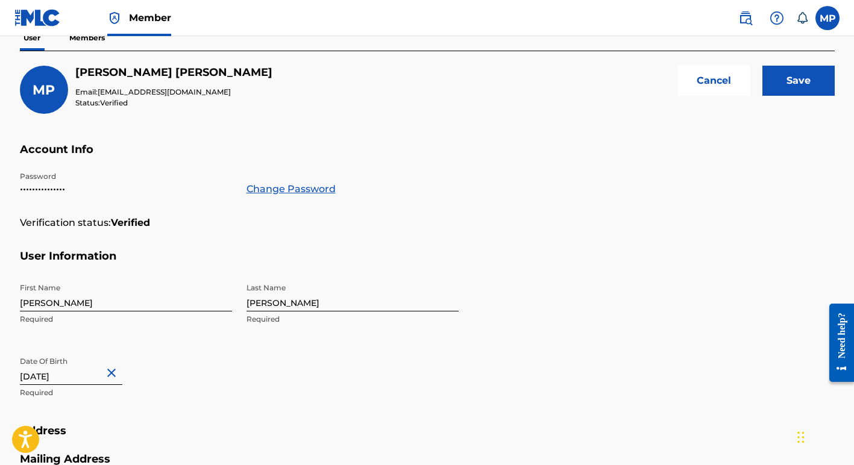
scroll to position [125, 0]
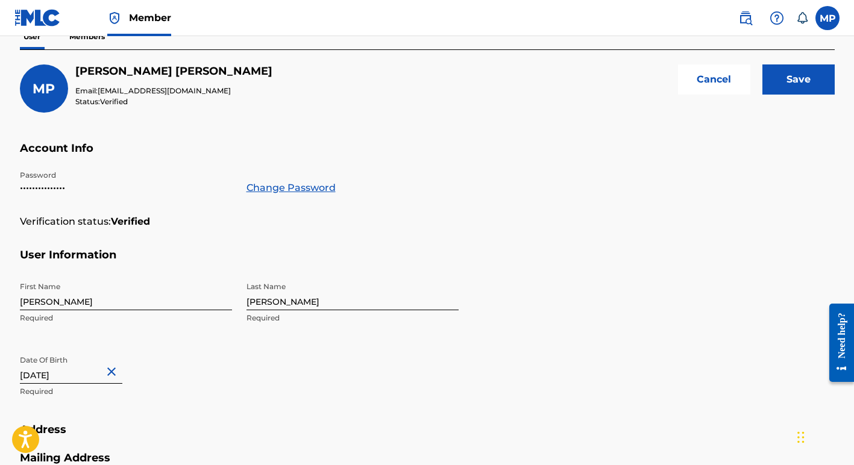
type input "[DATE]"
click at [801, 84] on input "Save" at bounding box center [799, 80] width 72 height 30
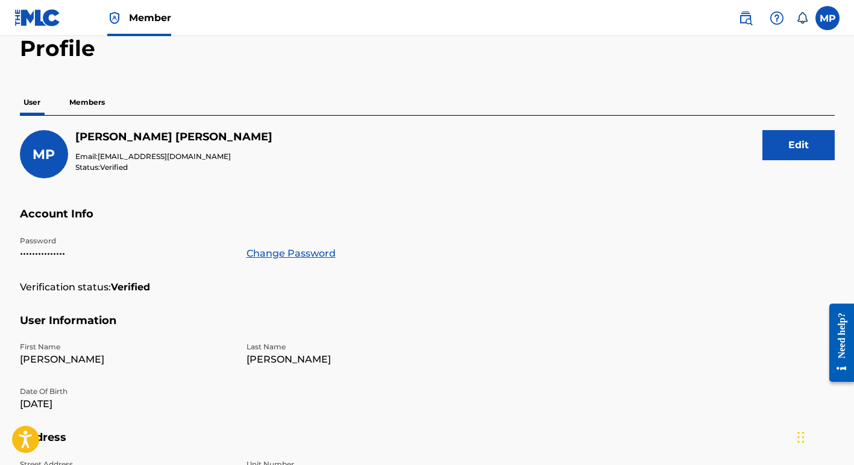
scroll to position [0, 0]
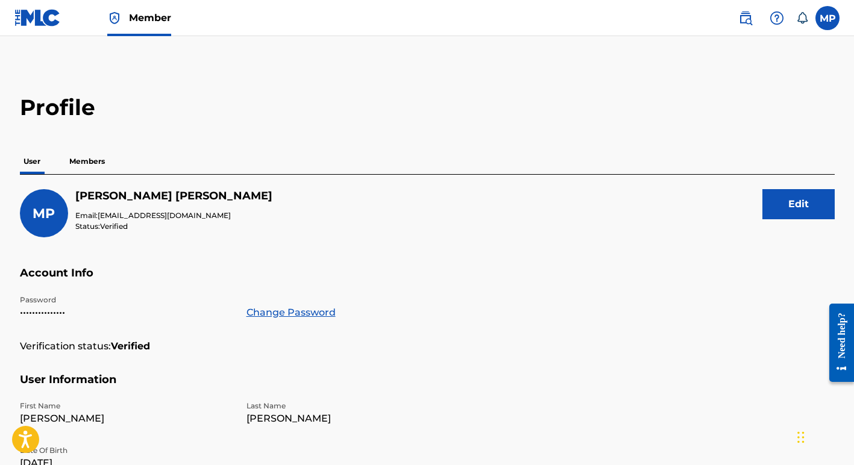
click at [86, 159] on p "Members" at bounding box center [87, 161] width 43 height 25
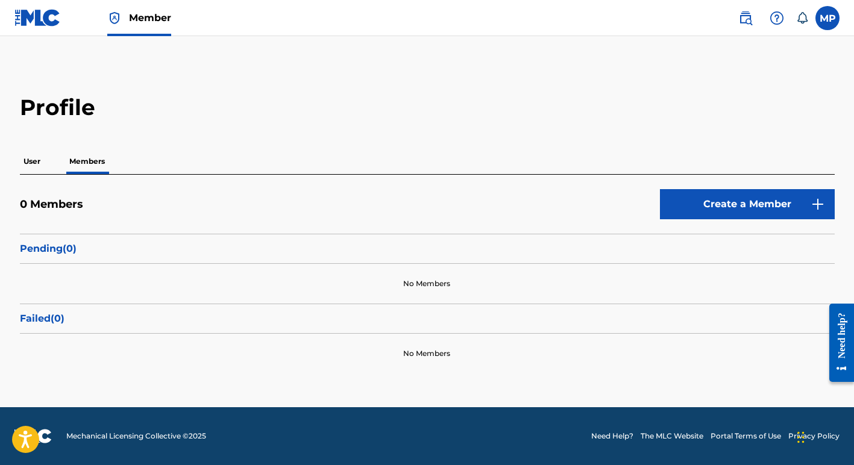
click at [731, 203] on link "Create a Member" at bounding box center [747, 204] width 175 height 30
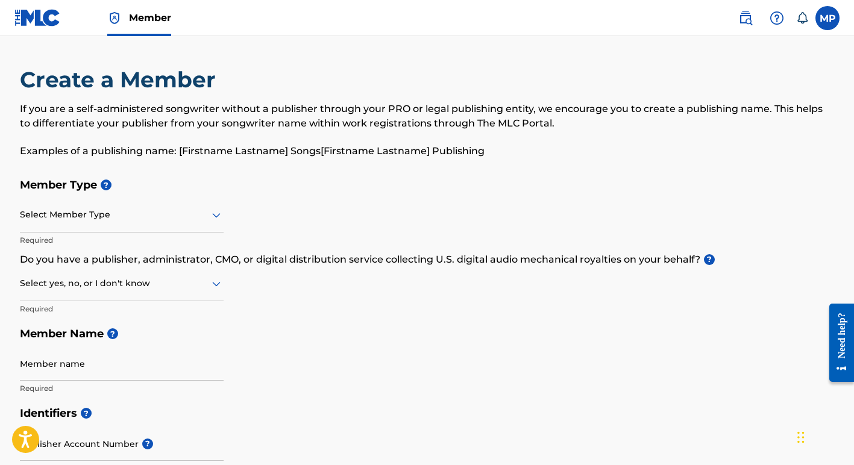
click at [214, 215] on icon at bounding box center [216, 215] width 8 height 5
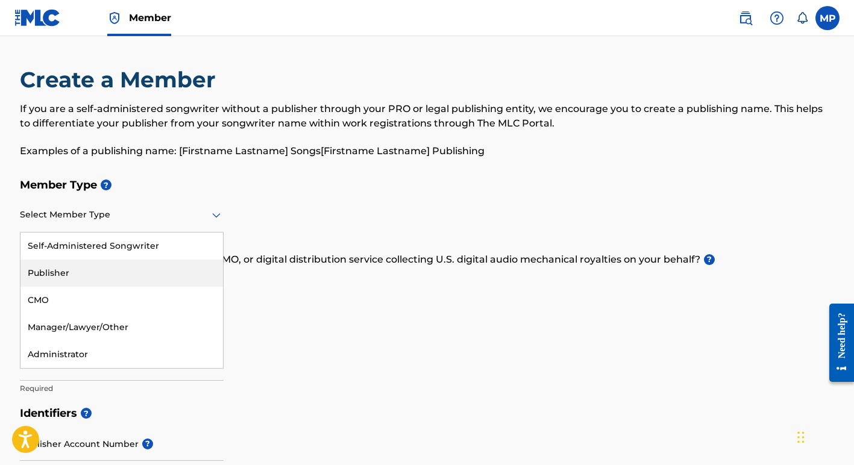
click at [42, 273] on div "Publisher" at bounding box center [121, 273] width 203 height 27
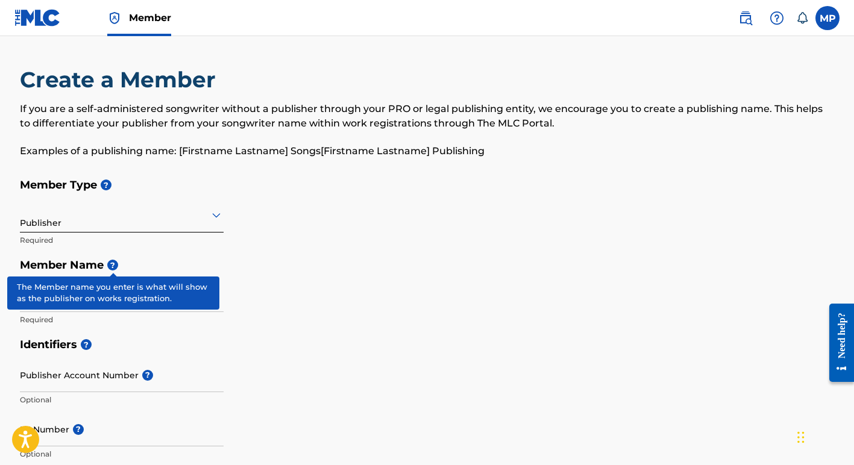
click at [115, 260] on span "?" at bounding box center [112, 265] width 11 height 11
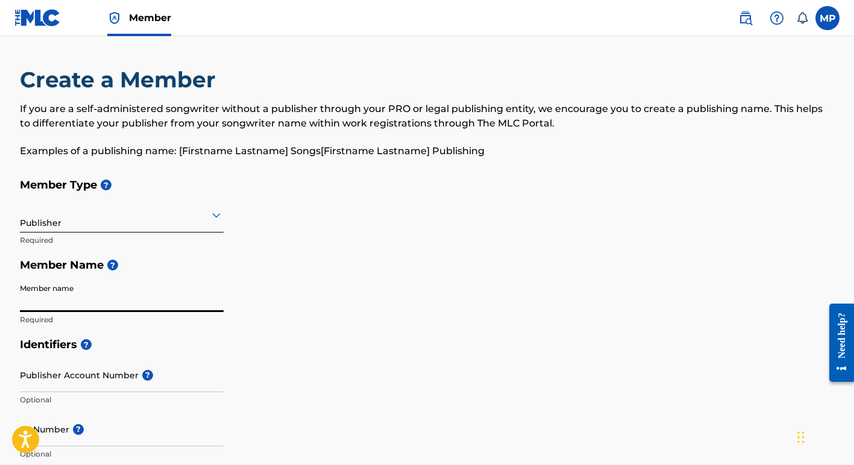
click at [76, 300] on input "Member name" at bounding box center [122, 295] width 204 height 34
type input "[PERSON_NAME] Music"
click at [68, 378] on input "Publisher Account Number ?" at bounding box center [122, 375] width 204 height 34
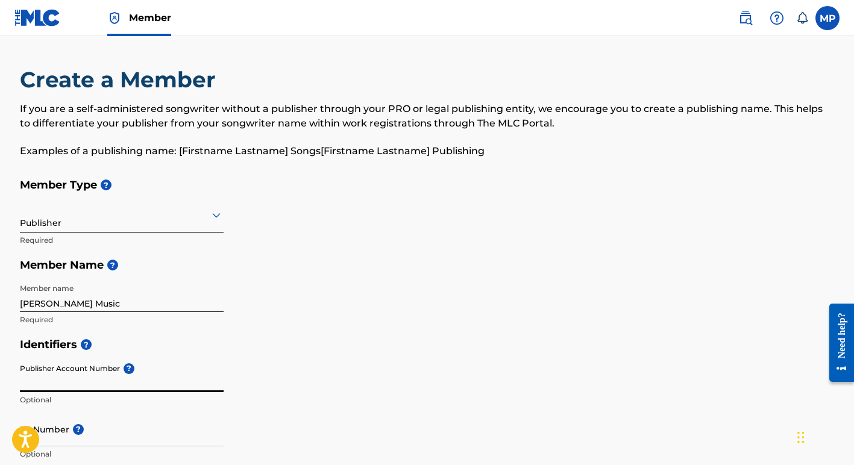
paste input "1257377722"
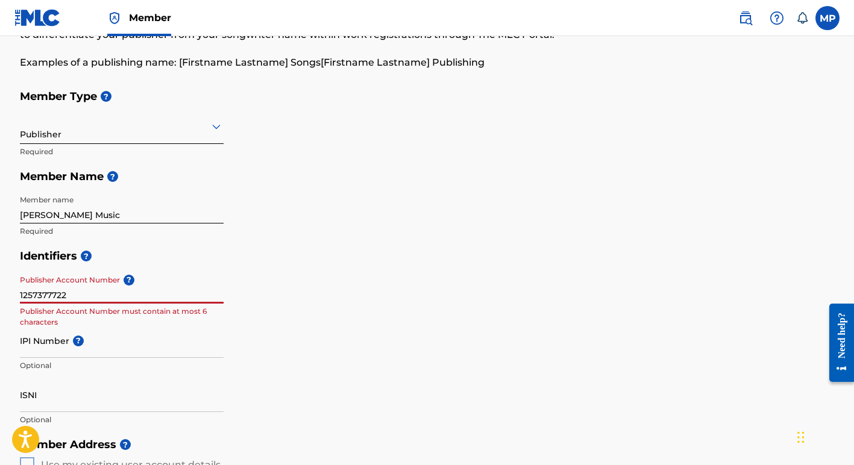
scroll to position [92, 0]
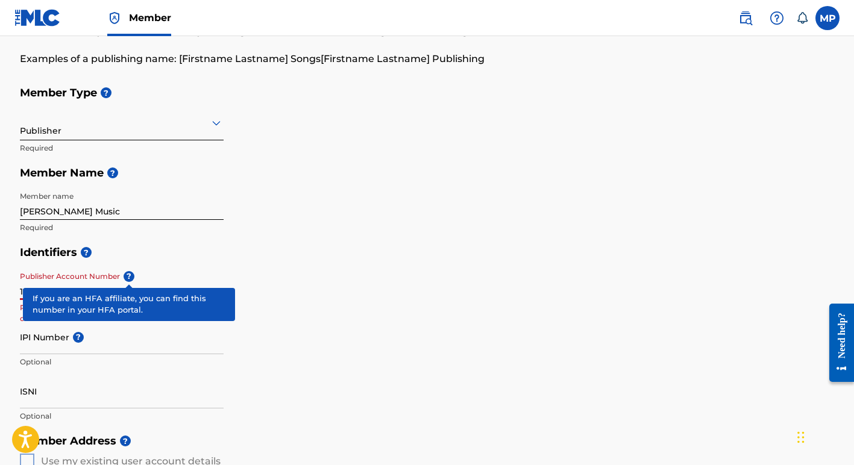
type input "1257377722"
click at [129, 276] on span "?" at bounding box center [129, 276] width 11 height 11
click at [129, 276] on input "1257377722" at bounding box center [122, 283] width 204 height 34
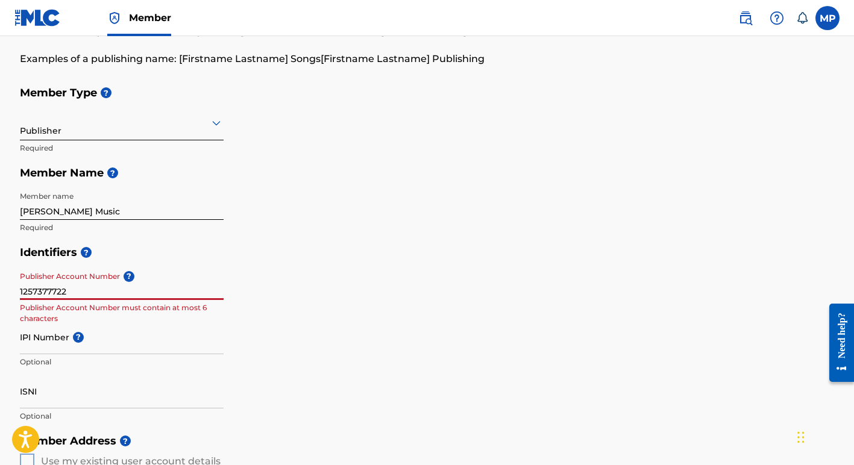
click at [260, 391] on div "Identifiers ? Publisher Account Number ? 1257377722 Publisher Account Number mu…" at bounding box center [427, 334] width 815 height 189
drag, startPoint x: 71, startPoint y: 291, endPoint x: 0, endPoint y: 279, distance: 72.1
click at [0, 279] on main "Create a Member If you are a self-administered songwriter without a publisher t…" at bounding box center [427, 451] width 854 height 1014
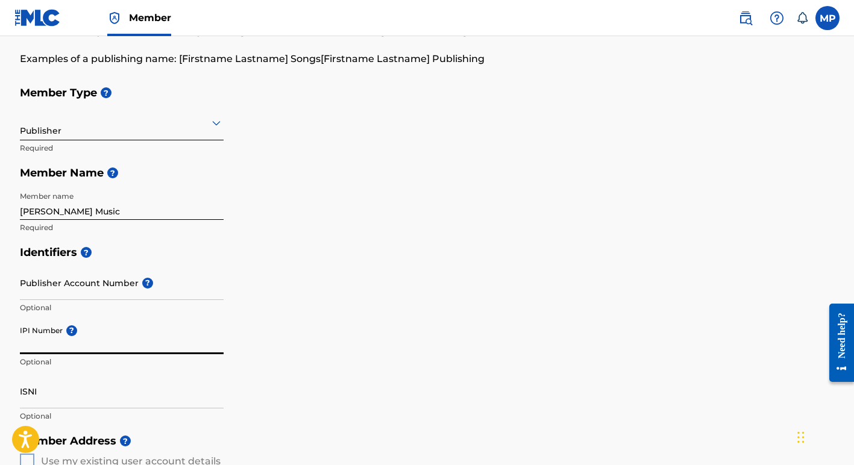
click at [21, 345] on input "IPI Number ?" at bounding box center [122, 337] width 204 height 34
type input "01257377722"
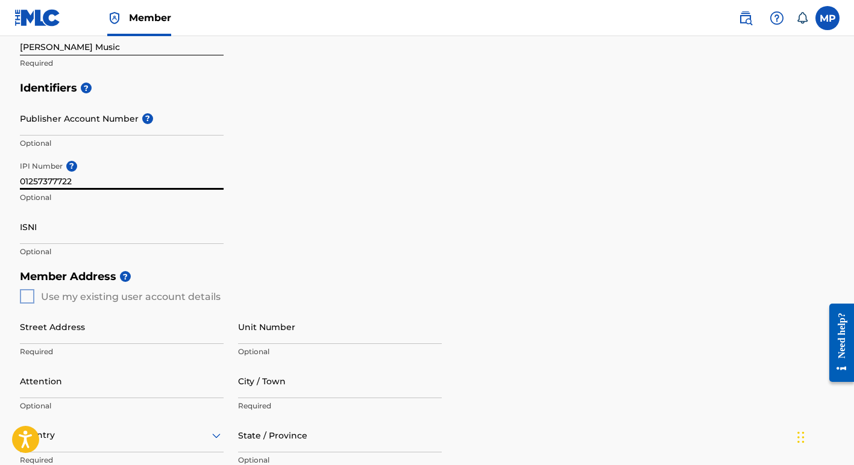
scroll to position [266, 0]
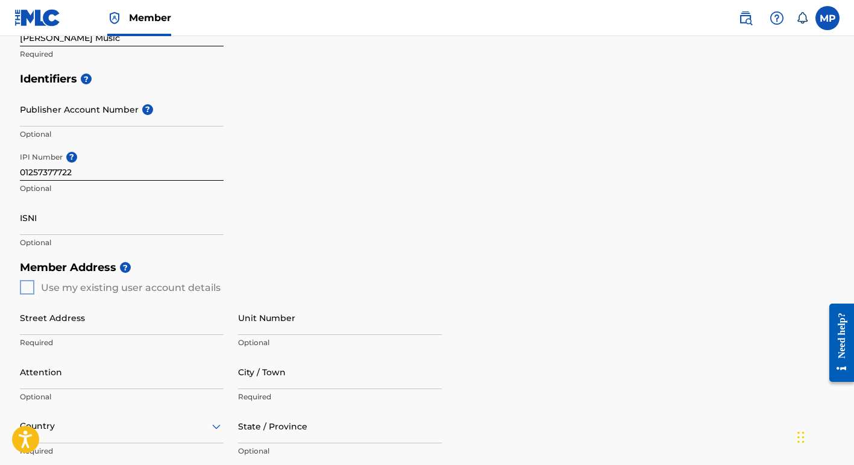
click at [25, 285] on div "Member Address ? Use my existing user account details Street Address Required U…" at bounding box center [427, 392] width 815 height 275
click at [25, 287] on div "Member Address ? Use my existing user account details Street Address Required U…" at bounding box center [427, 392] width 815 height 275
click at [24, 327] on input "Street Address" at bounding box center [122, 318] width 204 height 34
click at [27, 287] on div "Member Address ? Use my existing user account details Street Address Required U…" at bounding box center [427, 392] width 815 height 275
click at [22, 324] on input "Street Address" at bounding box center [122, 318] width 204 height 34
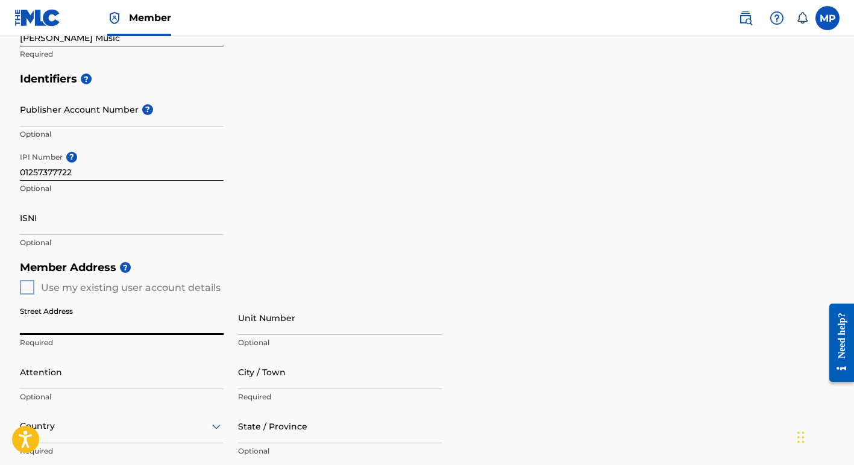
type input "[STREET_ADDRESS]"
click at [249, 370] on input "City / Town" at bounding box center [340, 372] width 204 height 34
type input "[GEOGRAPHIC_DATA]"
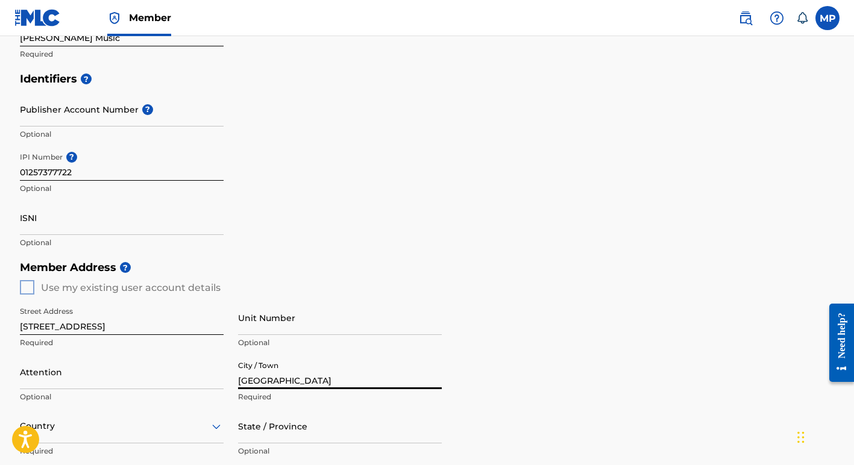
type input "[PERSON_NAME]"
type input "[GEOGRAPHIC_DATA]"
type input "LA"
type input "70117"
type input "504"
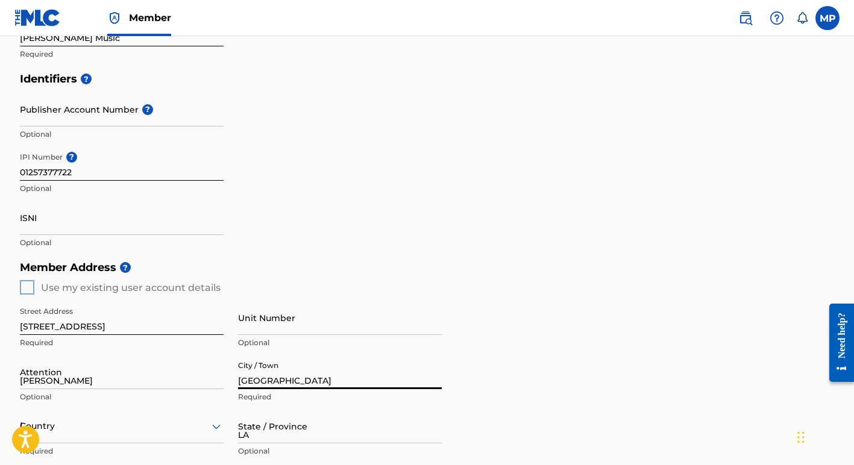
type input "9525545"
type input "[EMAIL_ADDRESS][DOMAIN_NAME]"
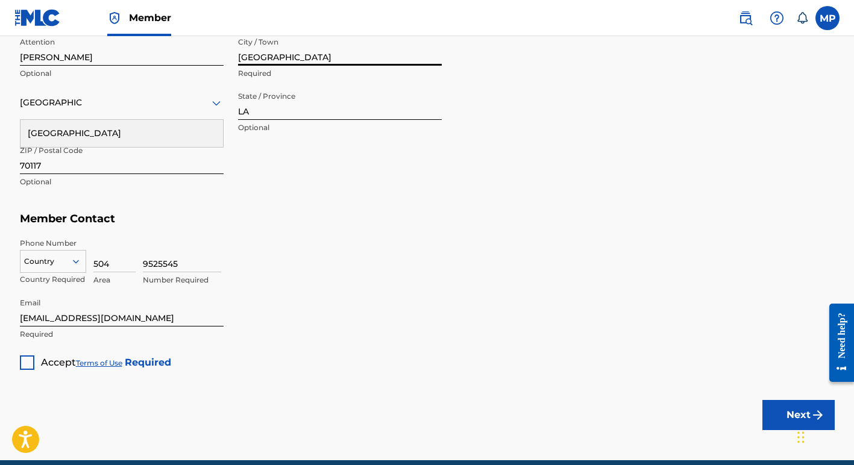
scroll to position [592, 0]
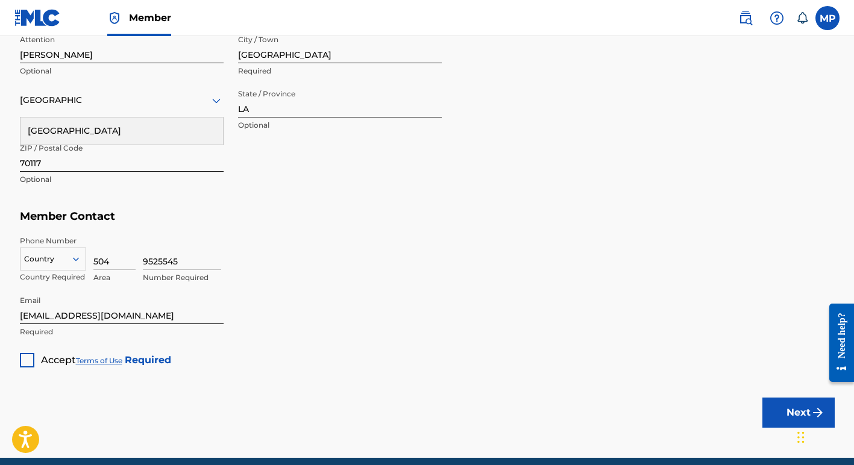
click at [26, 360] on div at bounding box center [27, 360] width 14 height 14
click at [781, 411] on button "Next" at bounding box center [799, 413] width 72 height 30
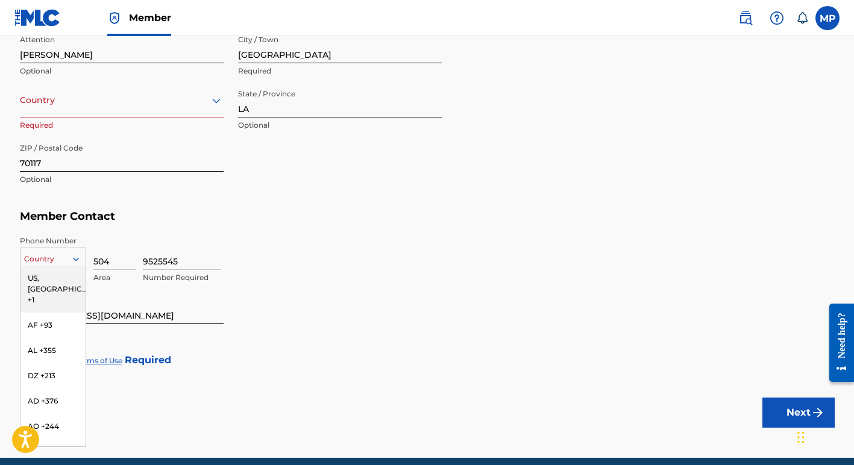
click at [74, 256] on icon at bounding box center [76, 259] width 11 height 11
click at [48, 279] on div "US, [GEOGRAPHIC_DATA] +1" at bounding box center [52, 289] width 65 height 47
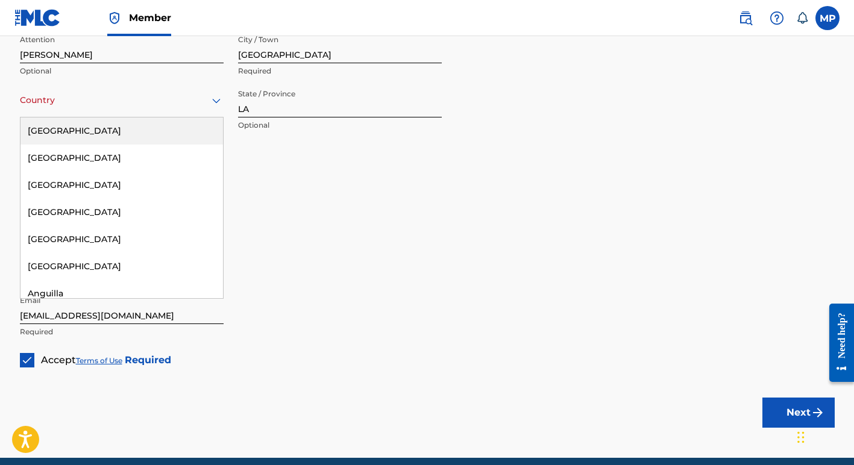
click at [219, 101] on icon at bounding box center [216, 100] width 14 height 14
click at [145, 133] on div "[GEOGRAPHIC_DATA]" at bounding box center [121, 131] width 203 height 27
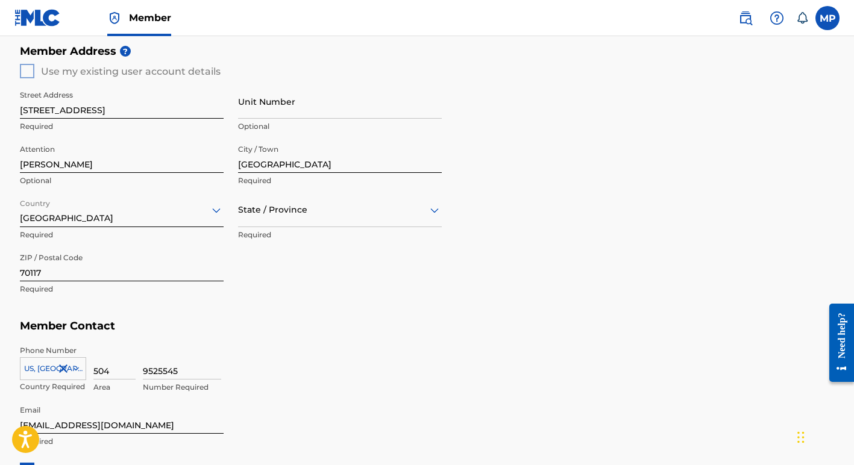
scroll to position [484, 0]
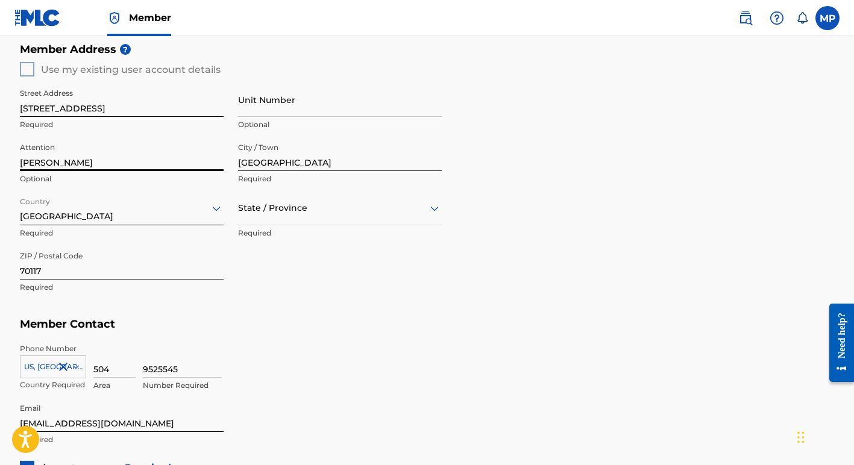
click at [25, 163] on input "[PERSON_NAME]" at bounding box center [122, 154] width 204 height 34
drag, startPoint x: 105, startPoint y: 162, endPoint x: 0, endPoint y: 160, distance: 104.9
click at [0, 160] on main "Create a Member If you are a self-administered songwriter without a publisher t…" at bounding box center [427, 59] width 854 height 1014
type input "[PERSON_NAME]"
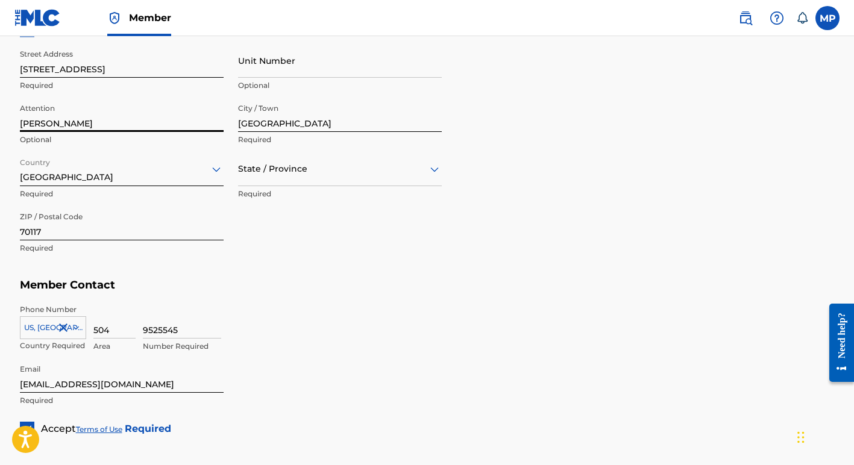
scroll to position [521, 0]
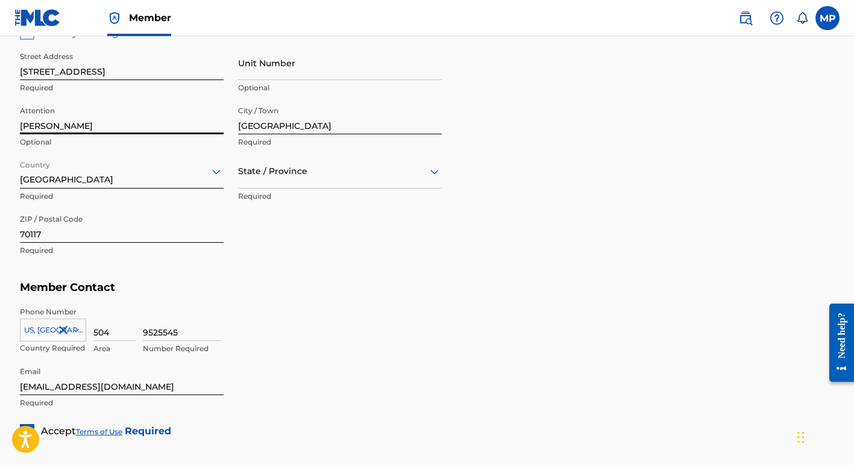
click at [435, 171] on icon at bounding box center [434, 171] width 8 height 5
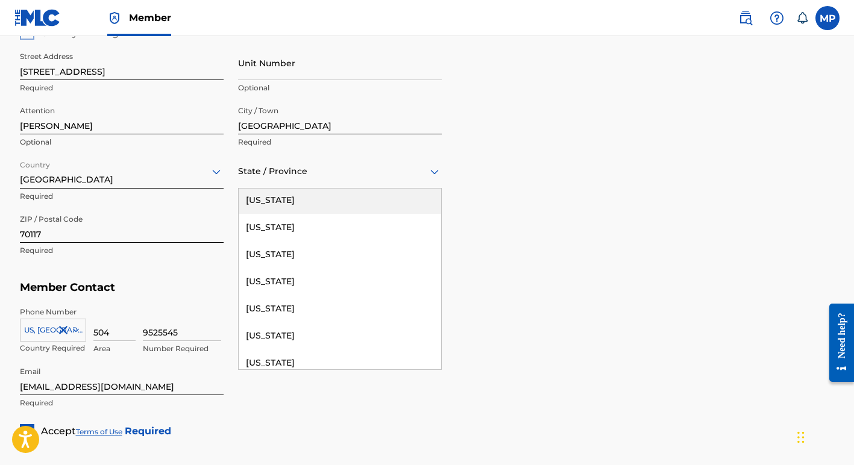
scroll to position [445, 0]
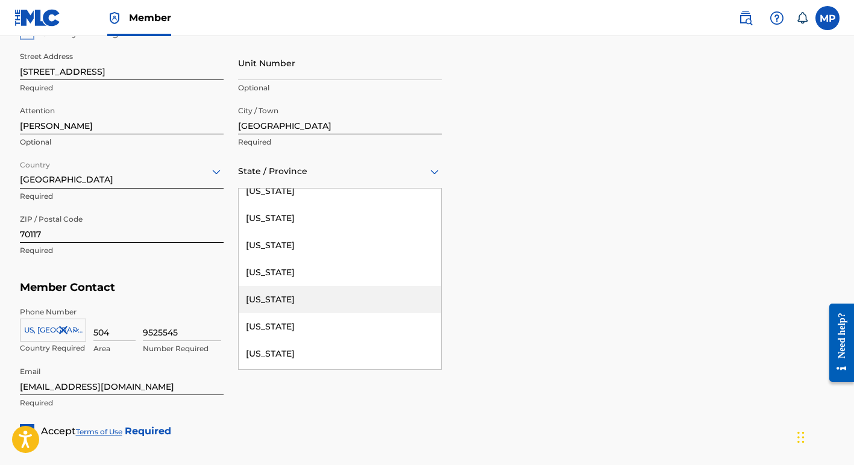
click at [292, 299] on div "[US_STATE]" at bounding box center [340, 299] width 203 height 27
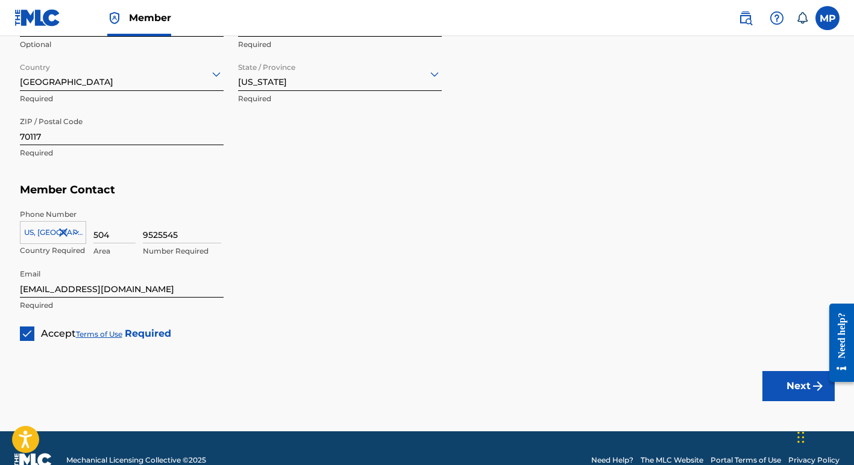
scroll to position [642, 0]
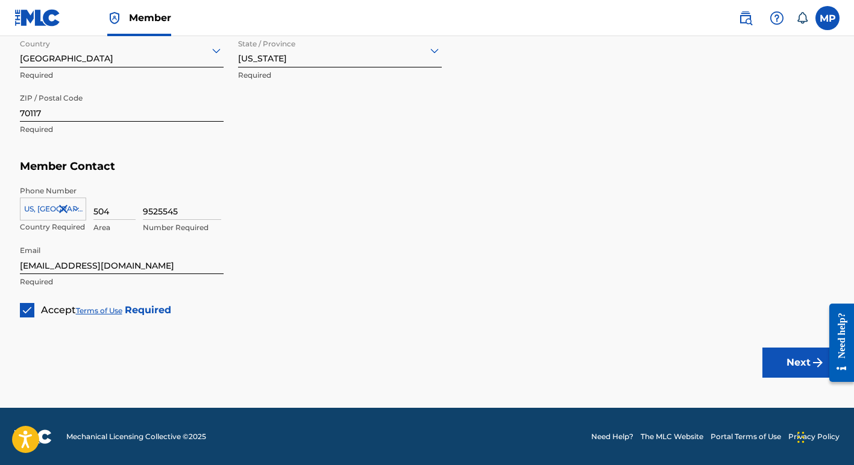
click at [782, 358] on button "Next" at bounding box center [799, 363] width 72 height 30
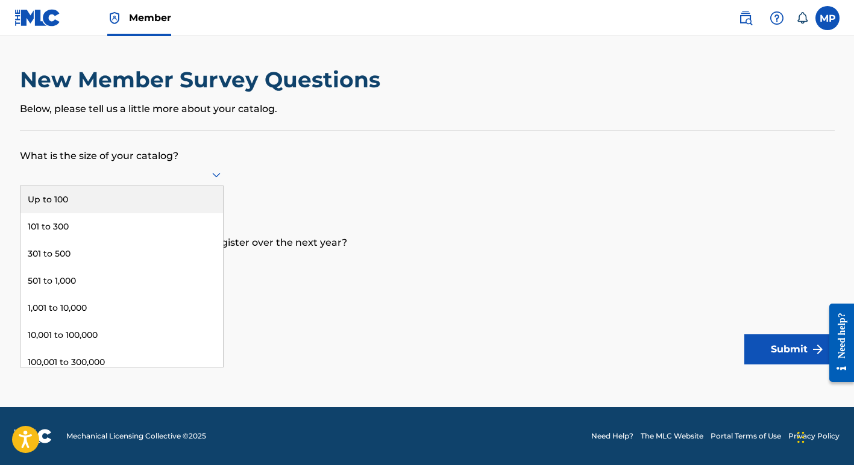
click at [216, 174] on icon at bounding box center [216, 175] width 14 height 14
click at [138, 200] on div "Up to 100" at bounding box center [121, 199] width 203 height 27
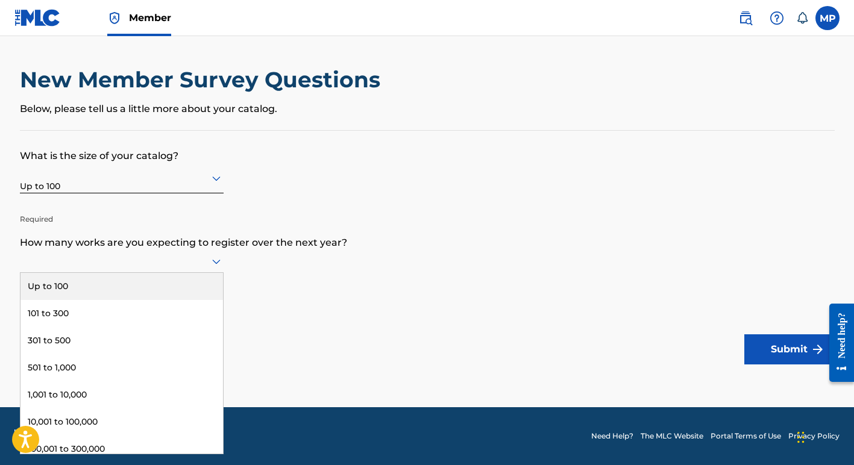
click at [215, 259] on icon at bounding box center [216, 261] width 14 height 14
click at [156, 285] on div "Up to 100" at bounding box center [121, 286] width 203 height 27
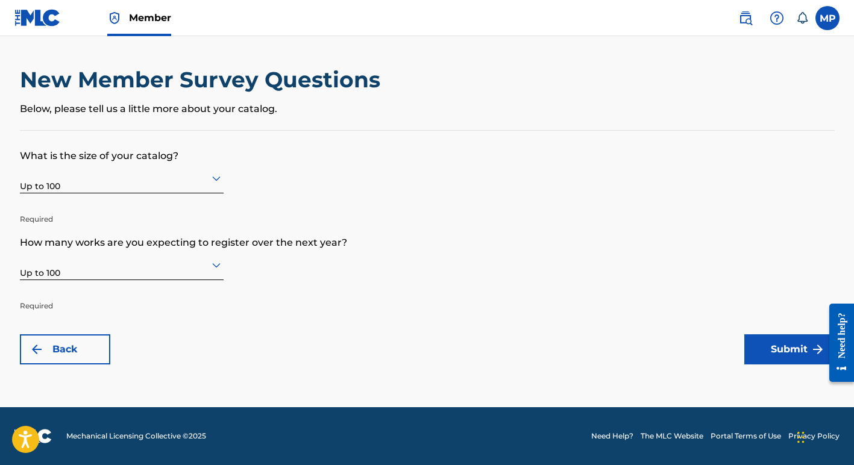
click at [771, 343] on button "Submit" at bounding box center [790, 350] width 90 height 30
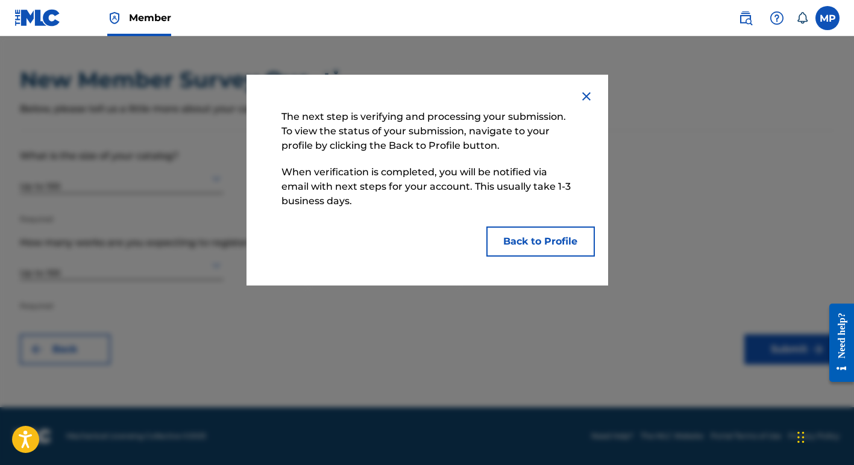
click at [539, 241] on button "Back to Profile" at bounding box center [540, 242] width 109 height 30
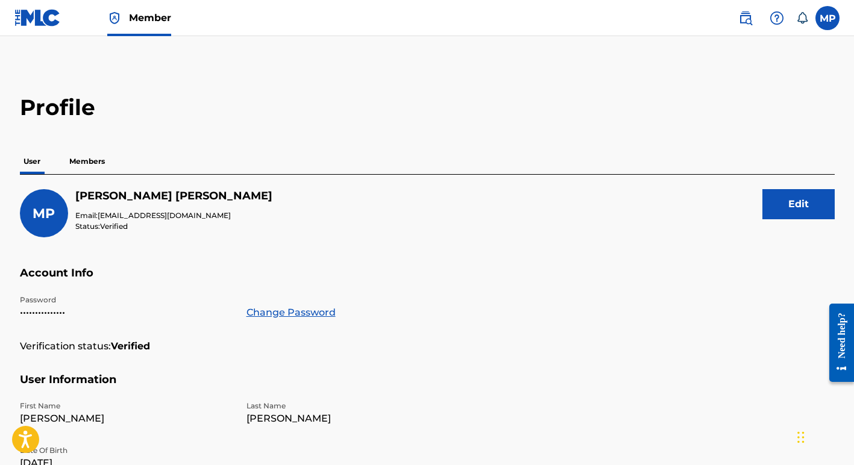
click at [142, 19] on span "Member" at bounding box center [150, 18] width 42 height 14
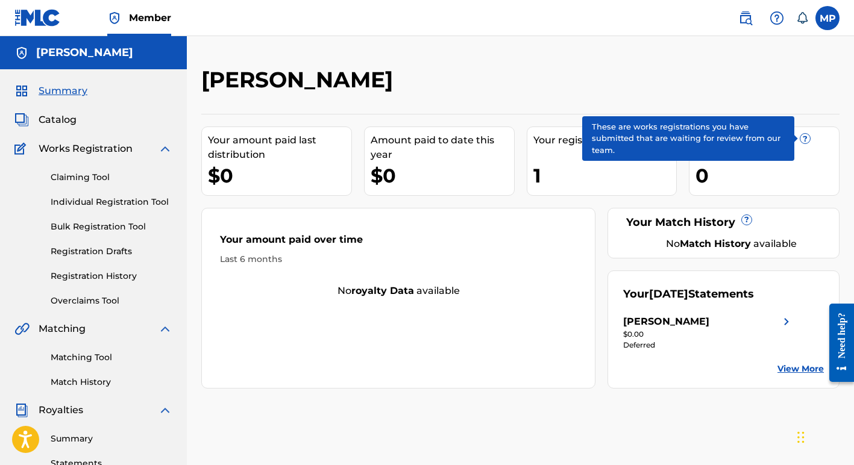
click at [808, 137] on span "?" at bounding box center [806, 139] width 10 height 10
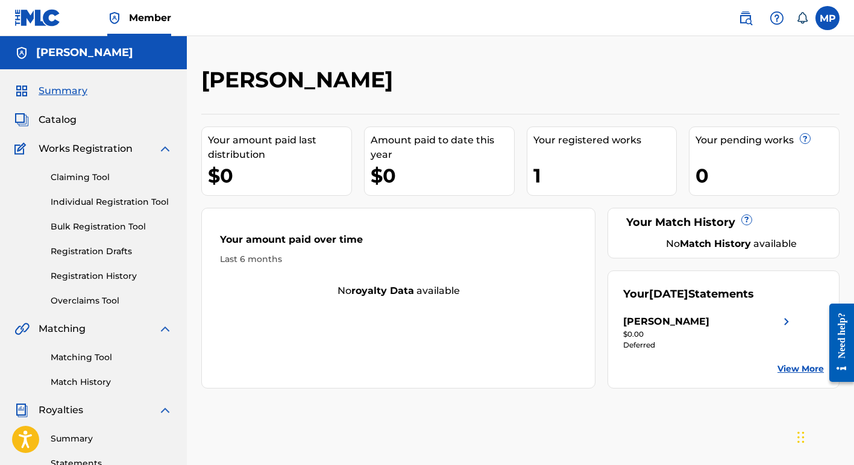
click at [709, 177] on div "0" at bounding box center [767, 175] width 143 height 27
click at [51, 121] on span "Catalog" at bounding box center [58, 120] width 38 height 14
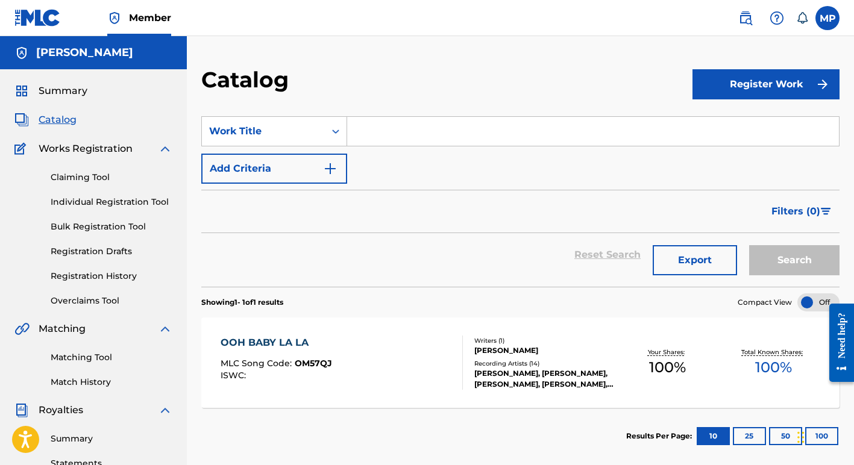
click at [776, 259] on div "Search" at bounding box center [791, 254] width 96 height 43
click at [370, 134] on input "Search Form" at bounding box center [593, 131] width 492 height 29
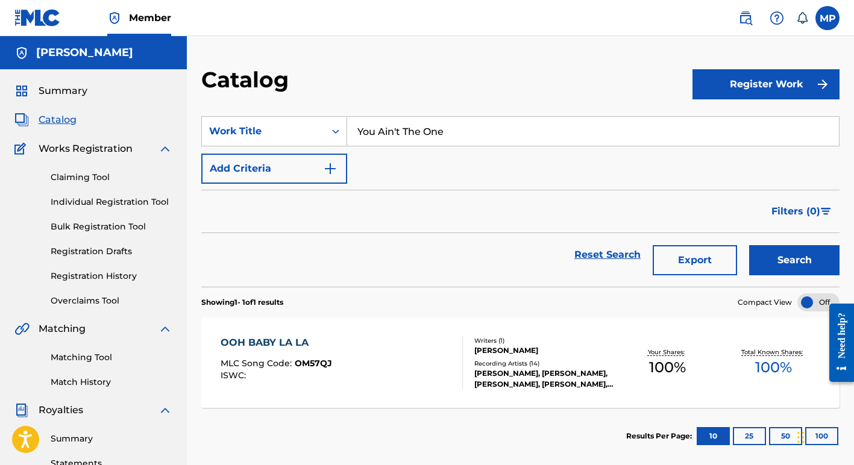
type input "You Ain't The One"
click at [256, 168] on button "Add Criteria" at bounding box center [274, 169] width 146 height 30
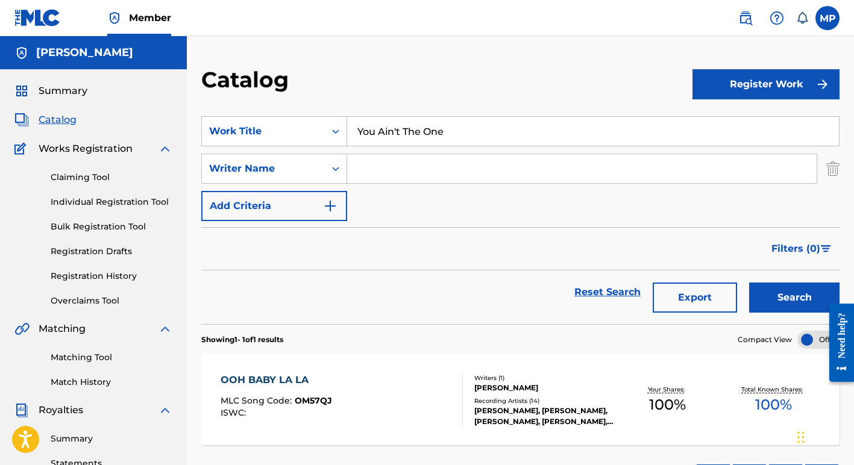
click at [382, 166] on input "Search Form" at bounding box center [582, 168] width 470 height 29
type input "[PERSON_NAME]"
click at [777, 295] on button "Search" at bounding box center [794, 298] width 90 height 30
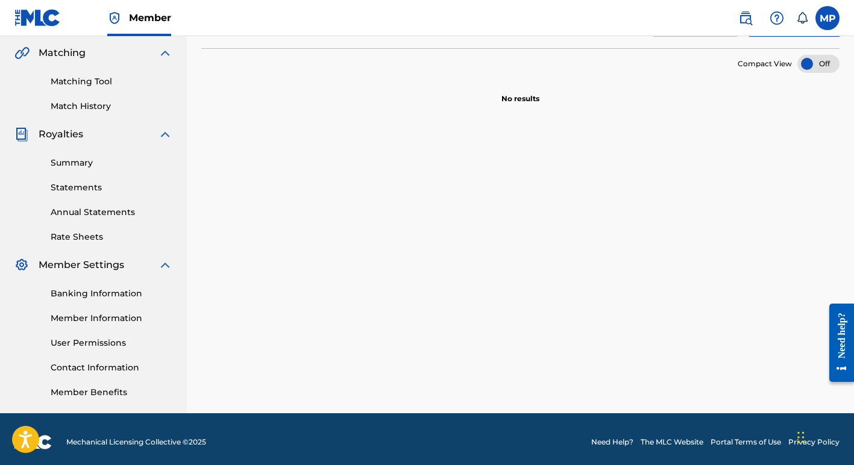
scroll to position [282, 0]
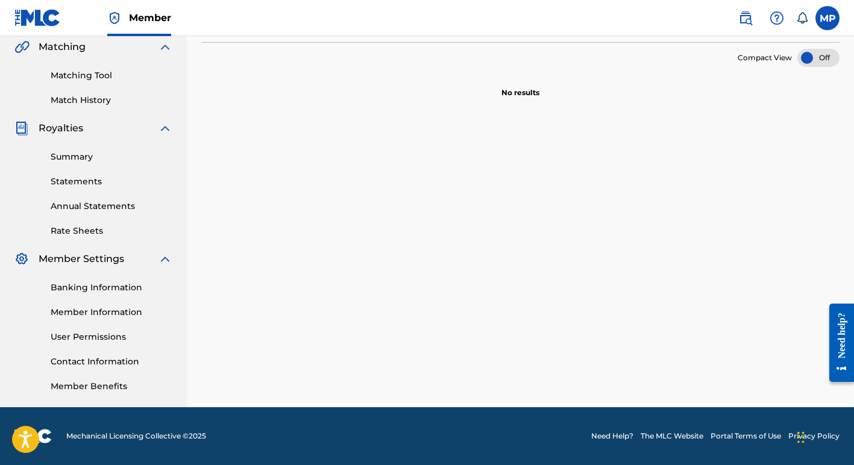
click at [82, 286] on link "Banking Information" at bounding box center [112, 288] width 122 height 13
click at [78, 311] on link "Member Information" at bounding box center [112, 312] width 122 height 13
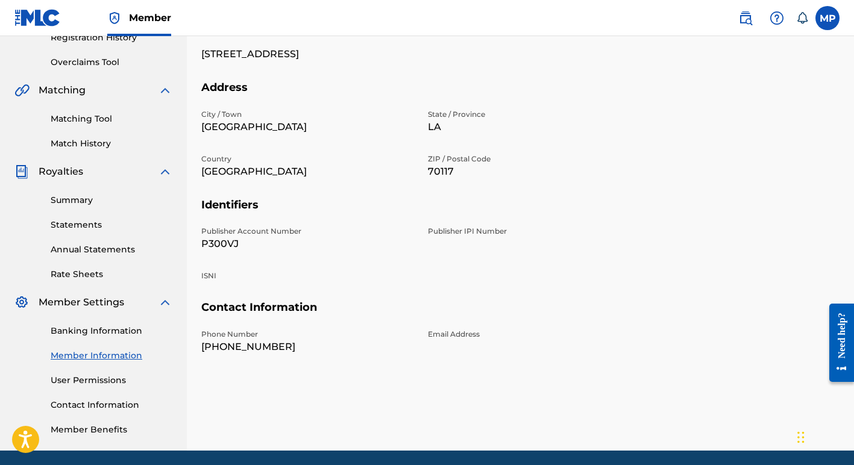
scroll to position [238, 0]
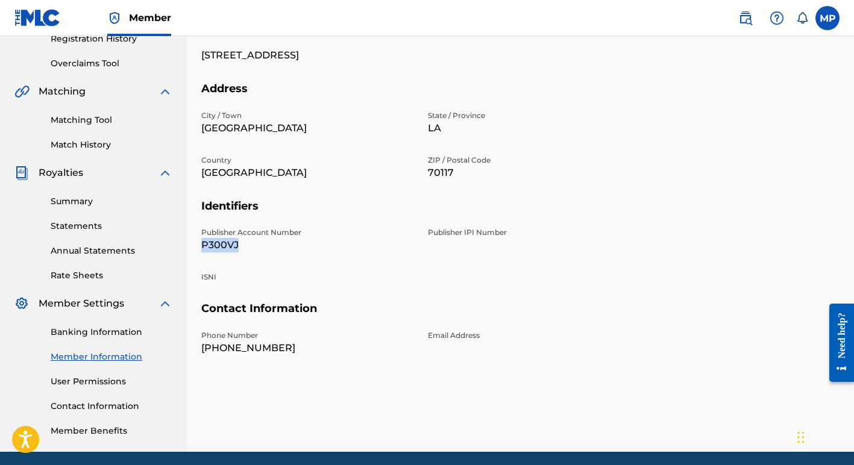
drag, startPoint x: 238, startPoint y: 244, endPoint x: 197, endPoint y: 242, distance: 41.6
click at [197, 242] on div "Mailing and Contact Information entered on the Mailing and Contact tab is used …" at bounding box center [520, 140] width 667 height 623
copy p "P300VJ"
